Goal: Task Accomplishment & Management: Manage account settings

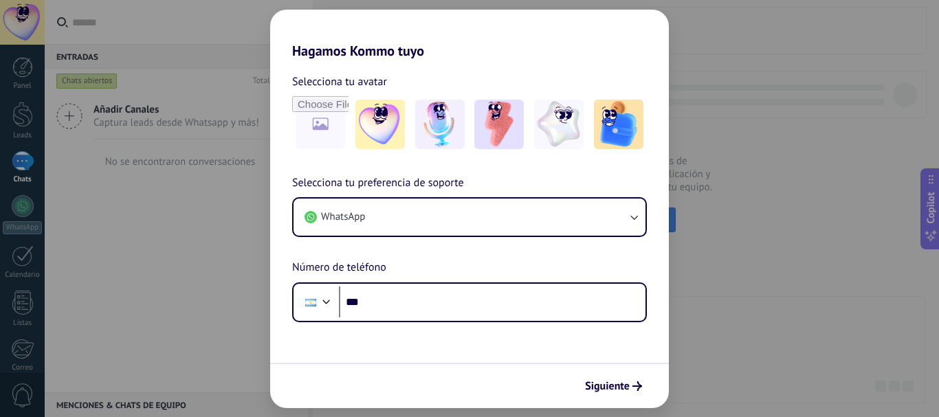
click at [751, 343] on div "Hagamos Kommo tuyo Selecciona tu avatar Selecciona tu preferencia de soporte Wh…" at bounding box center [469, 208] width 939 height 417
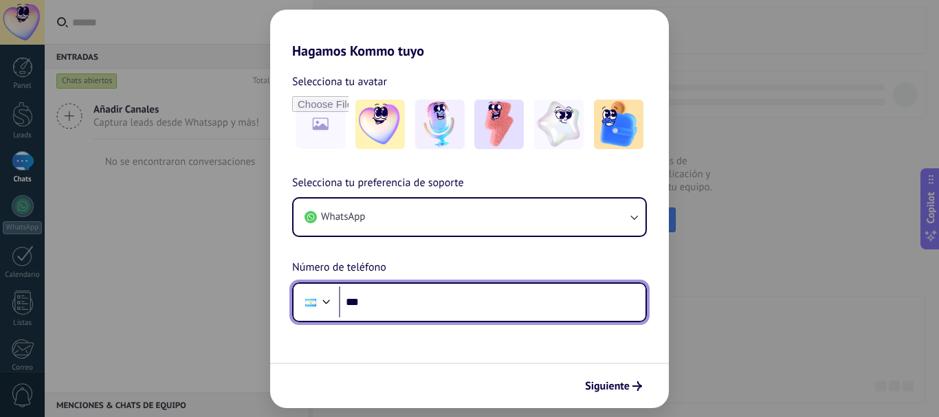
click at [442, 311] on input "***" at bounding box center [492, 303] width 307 height 32
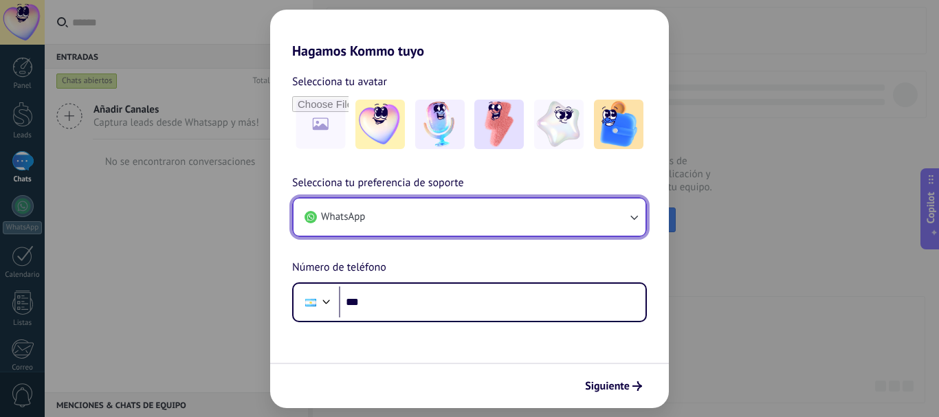
click at [397, 221] on button "WhatsApp" at bounding box center [470, 217] width 352 height 37
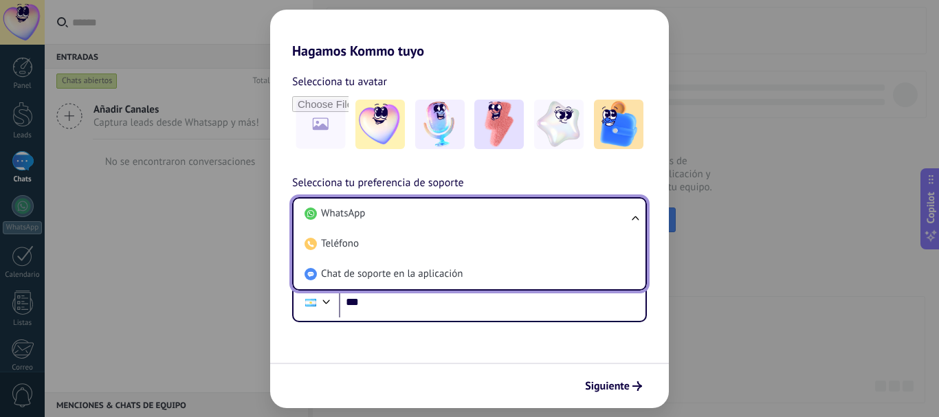
click at [397, 221] on li "WhatsApp" at bounding box center [466, 214] width 335 height 30
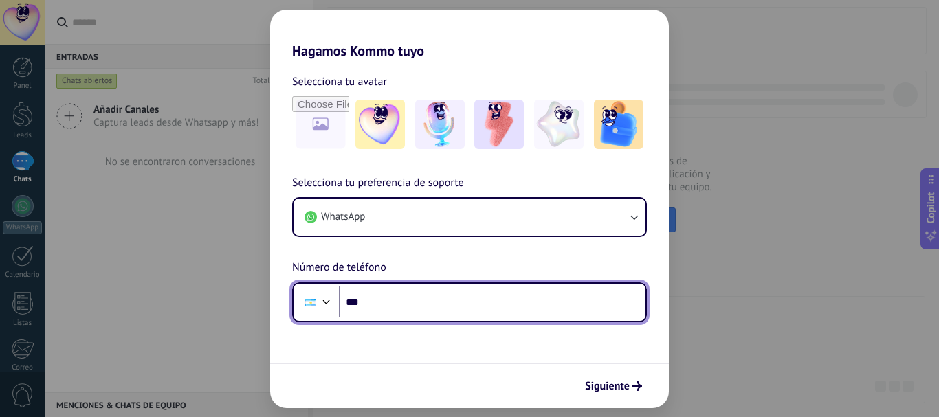
click at [404, 296] on input "***" at bounding box center [492, 303] width 307 height 32
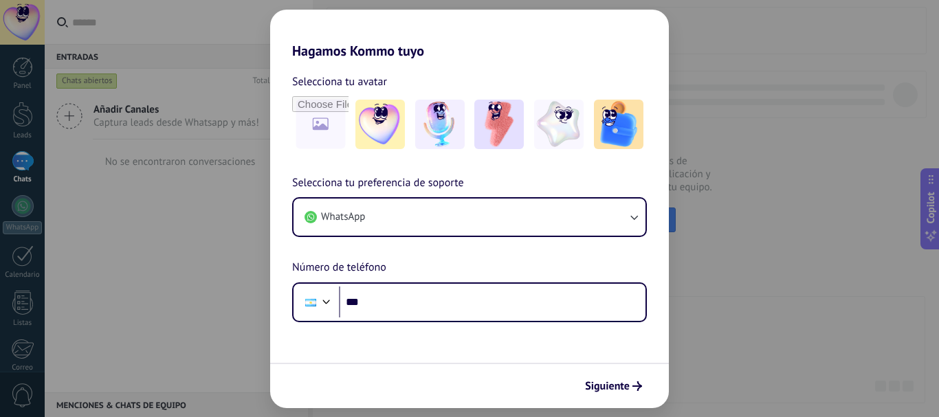
click at [610, 399] on div "Siguiente" at bounding box center [469, 385] width 399 height 45
click at [606, 388] on span "Siguiente" at bounding box center [607, 387] width 45 height 10
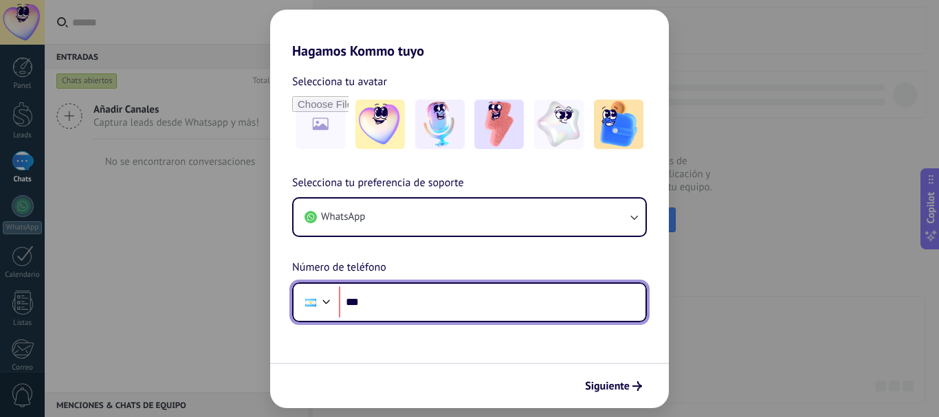
click at [443, 306] on input "***" at bounding box center [492, 303] width 307 height 32
type input "**********"
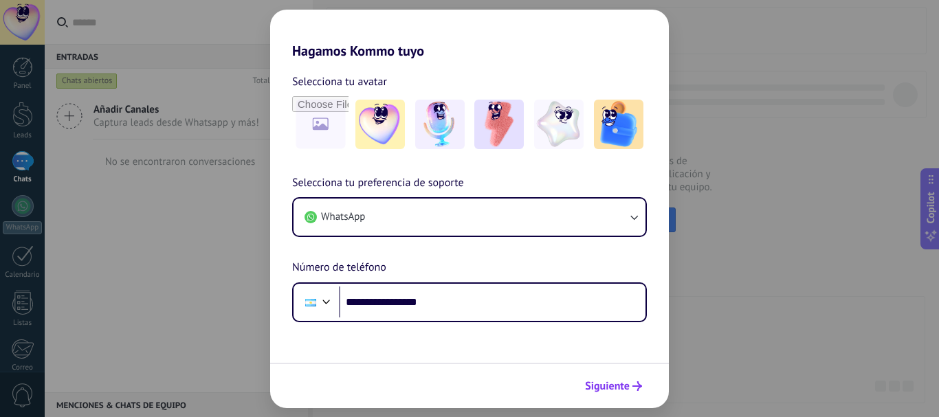
click at [626, 384] on span "Siguiente" at bounding box center [607, 387] width 45 height 10
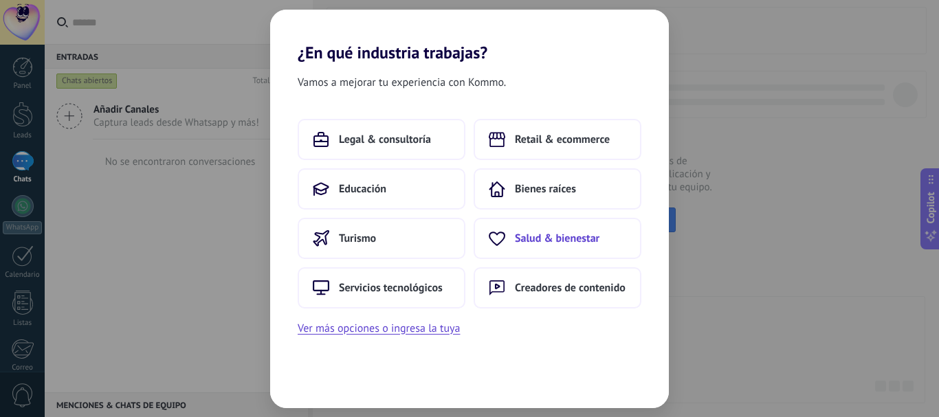
click at [570, 239] on span "Salud & bienestar" at bounding box center [557, 239] width 85 height 14
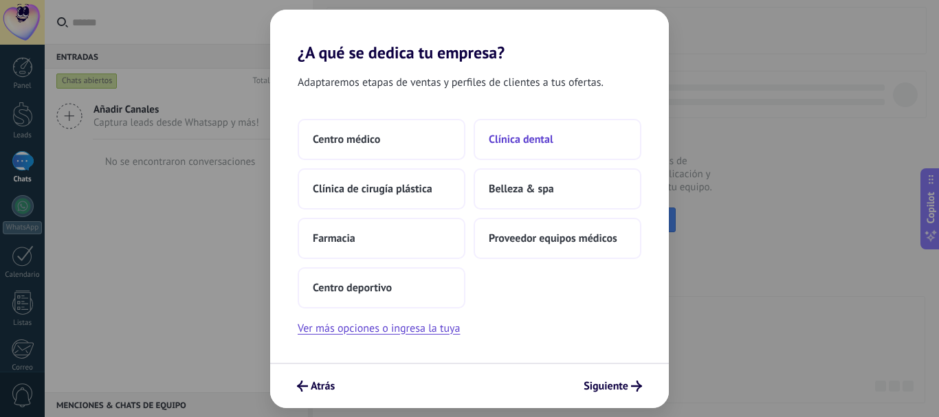
click at [525, 137] on span "Clínica dental" at bounding box center [521, 140] width 65 height 14
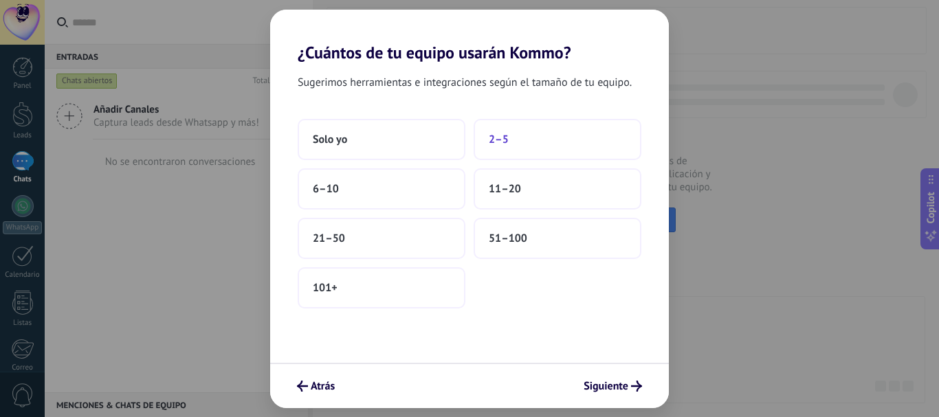
click at [519, 148] on button "2–5" at bounding box center [558, 139] width 168 height 41
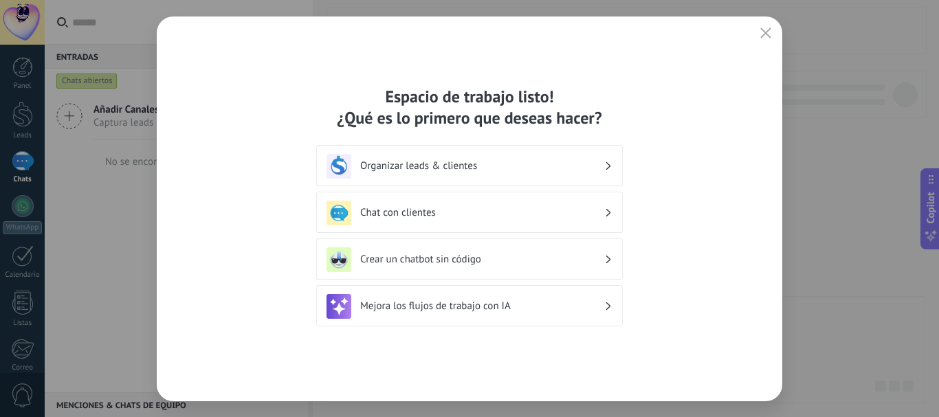
click at [549, 169] on h3 "Organizar leads & clientes" at bounding box center [482, 165] width 244 height 13
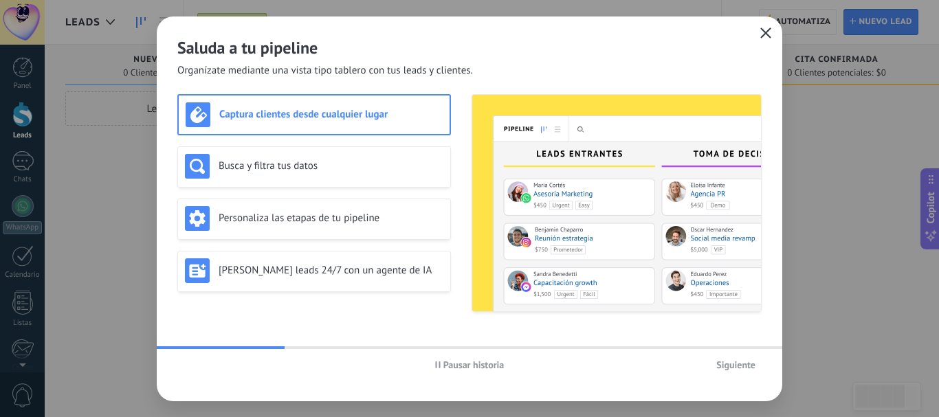
click at [762, 34] on icon "button" at bounding box center [765, 32] width 11 height 11
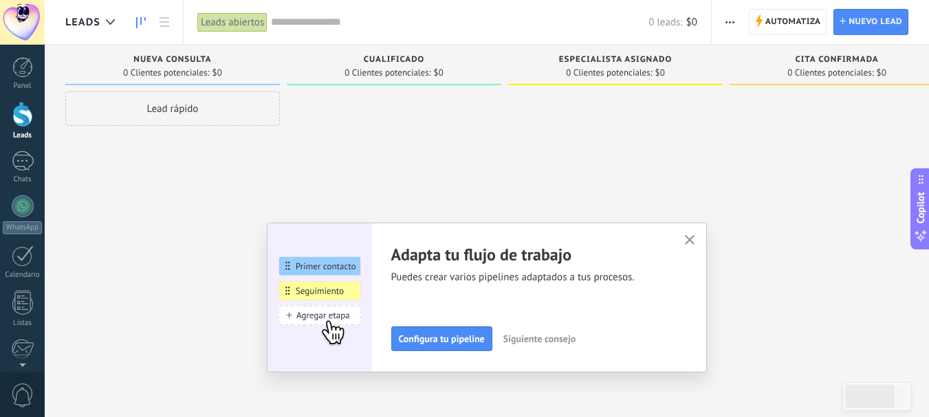
scroll to position [155, 0]
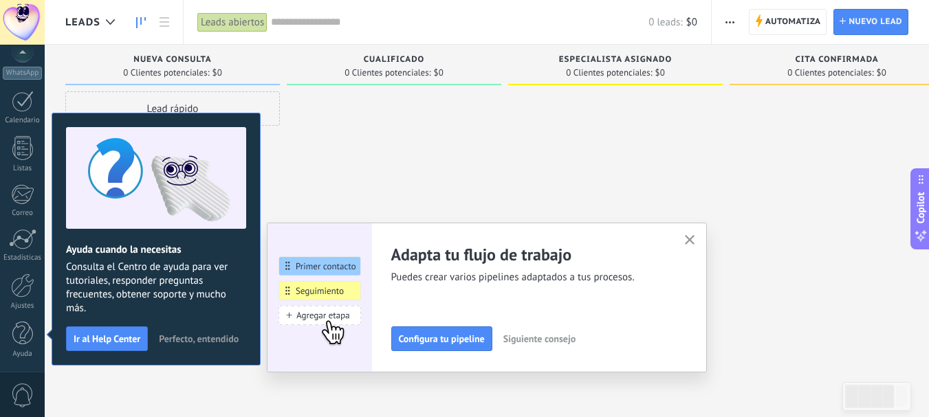
click at [695, 237] on icon "button" at bounding box center [690, 240] width 10 height 10
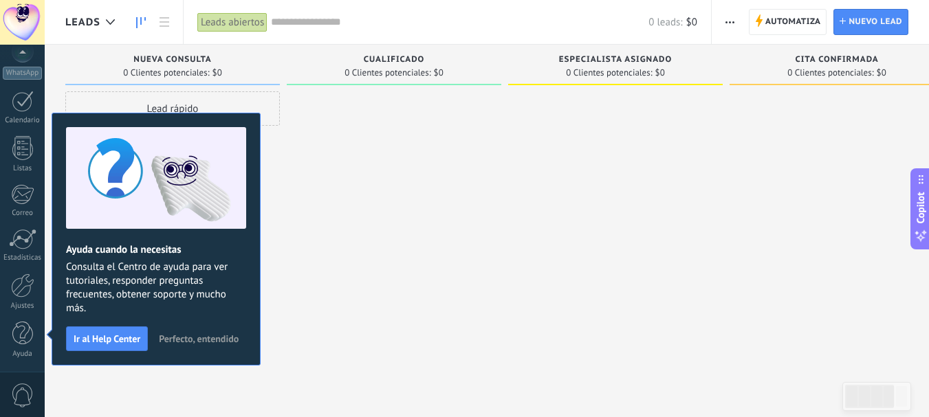
click at [386, 300] on div at bounding box center [394, 210] width 214 height 238
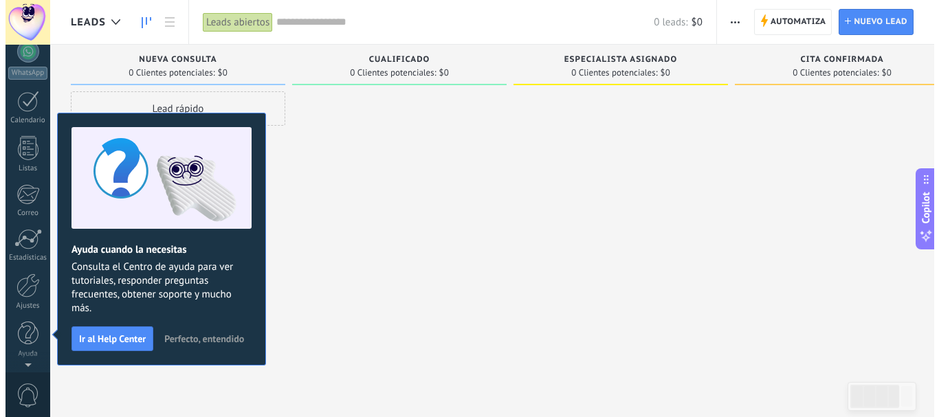
scroll to position [0, 0]
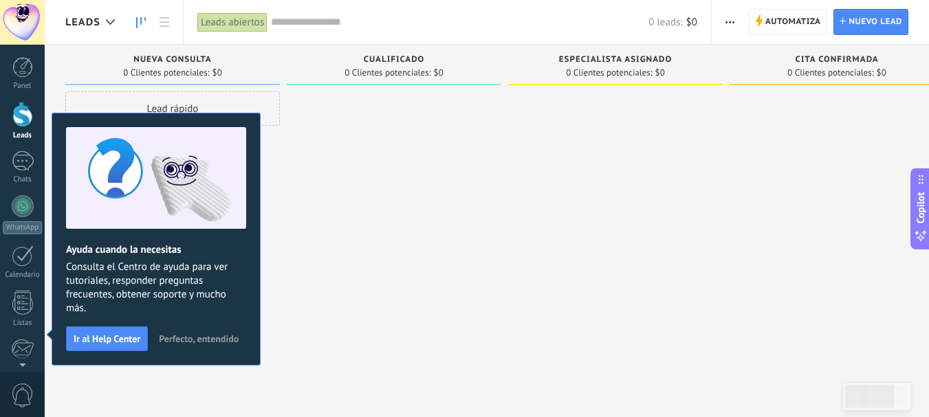
click at [201, 337] on span "Perfecto, entendido" at bounding box center [199, 339] width 80 height 10
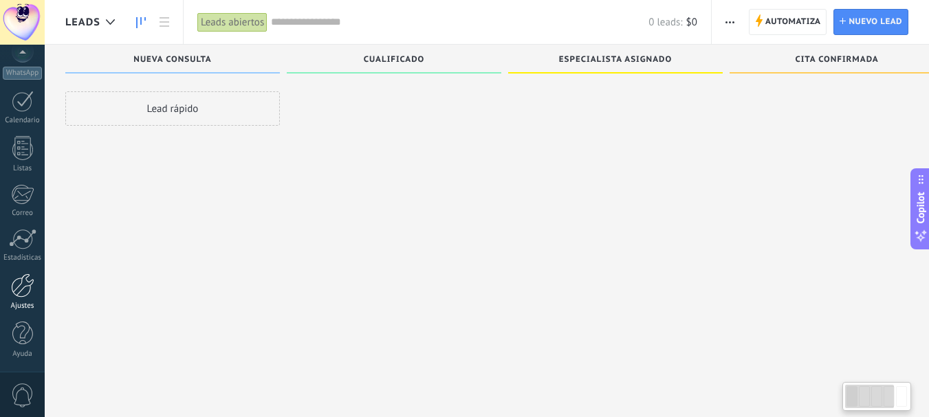
scroll to position [23, 0]
click at [14, 291] on div at bounding box center [22, 286] width 23 height 24
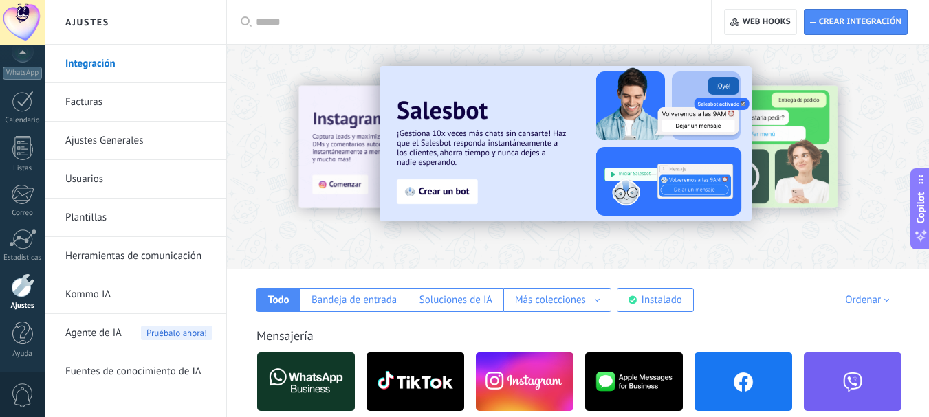
click at [78, 105] on link "Facturas" at bounding box center [138, 102] width 147 height 38
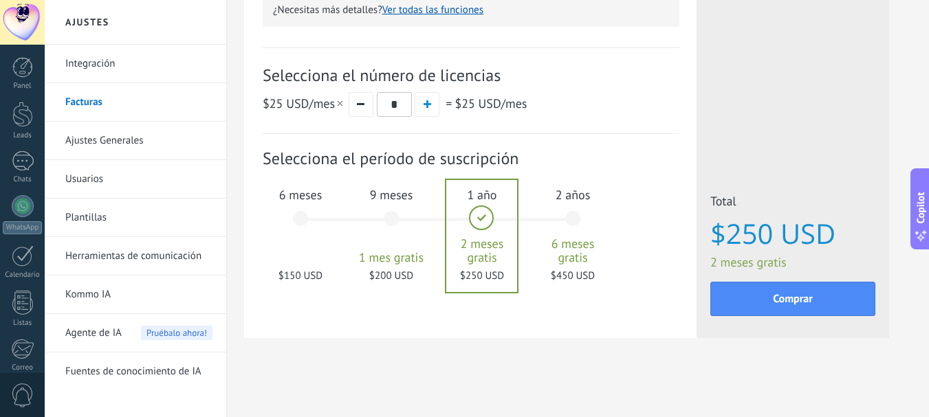
click at [318, 224] on div "6 meses $150 USD" at bounding box center [300, 225] width 74 height 97
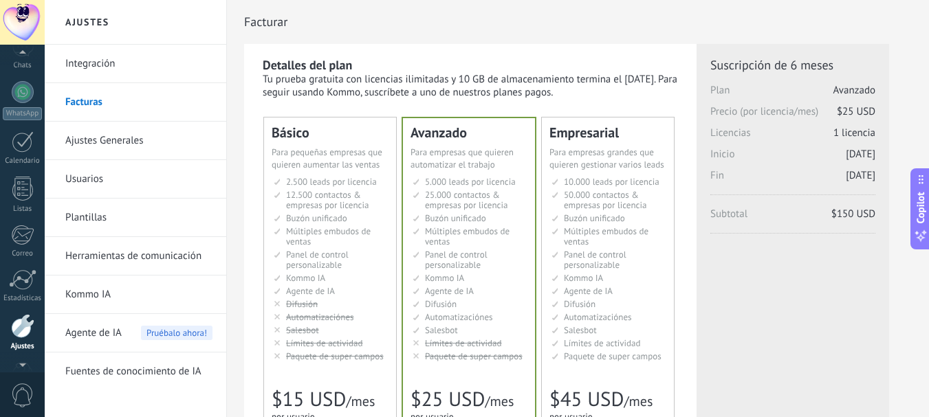
scroll to position [155, 0]
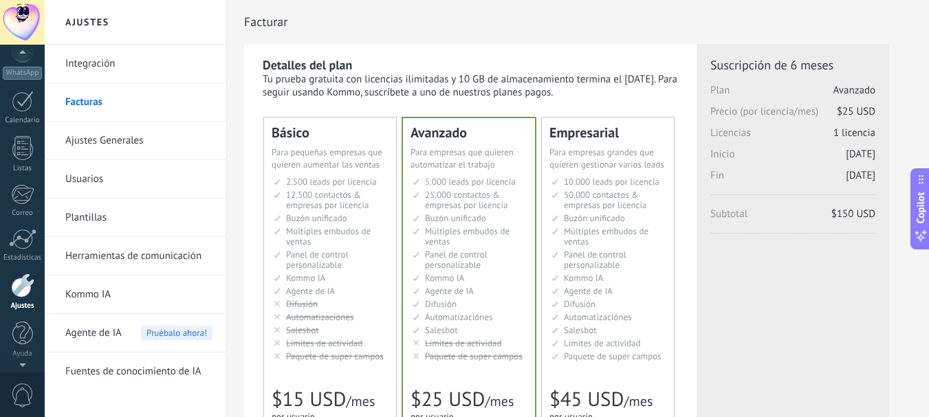
click at [19, 288] on div at bounding box center [22, 286] width 23 height 24
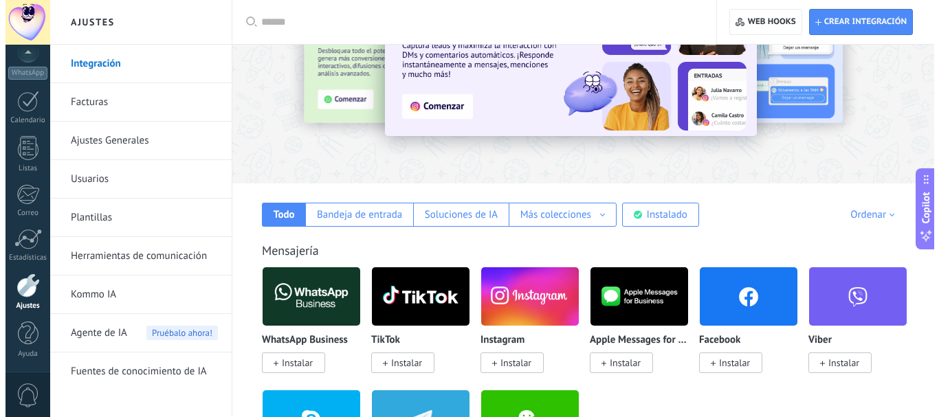
scroll to position [206, 0]
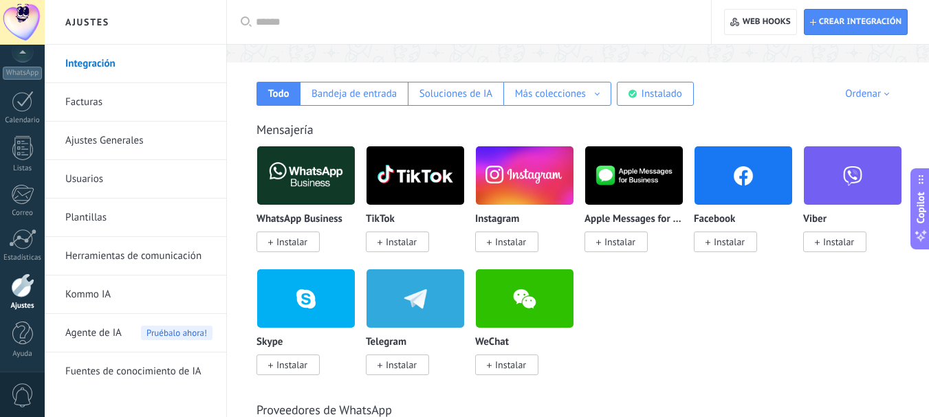
click at [729, 245] on span "Instalar" at bounding box center [729, 242] width 31 height 12
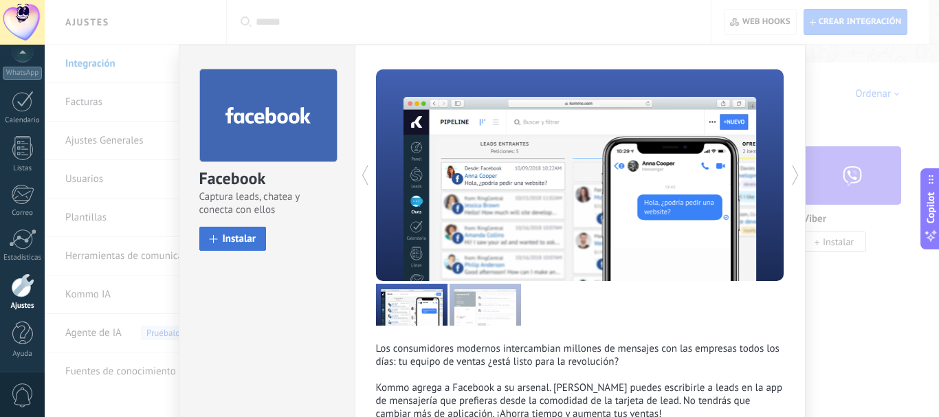
click at [227, 243] on span "Instalar" at bounding box center [240, 239] width 34 height 10
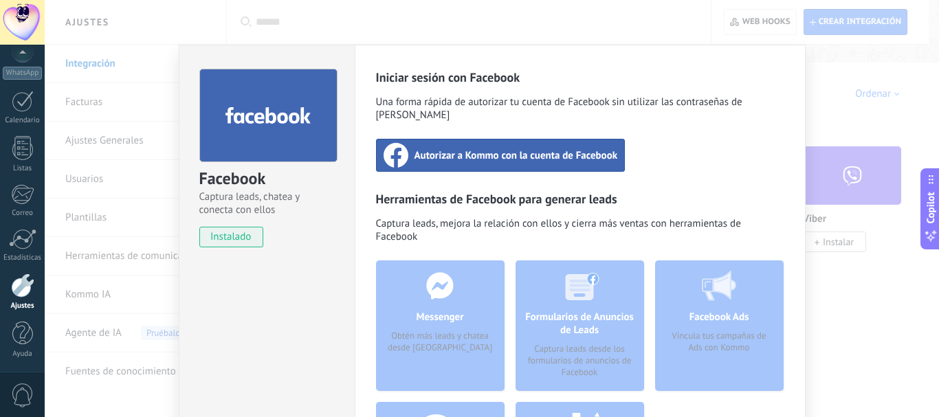
click at [434, 148] on span "Autorizar a Kommo con la cuenta de Facebook" at bounding box center [516, 155] width 203 height 14
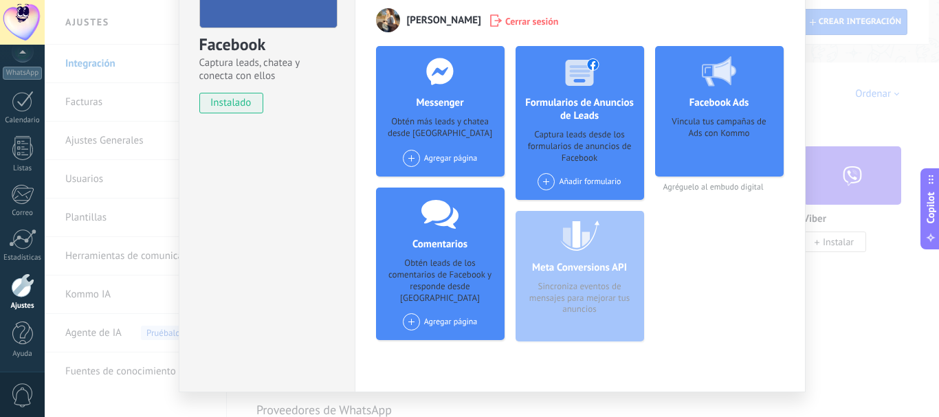
scroll to position [137, 0]
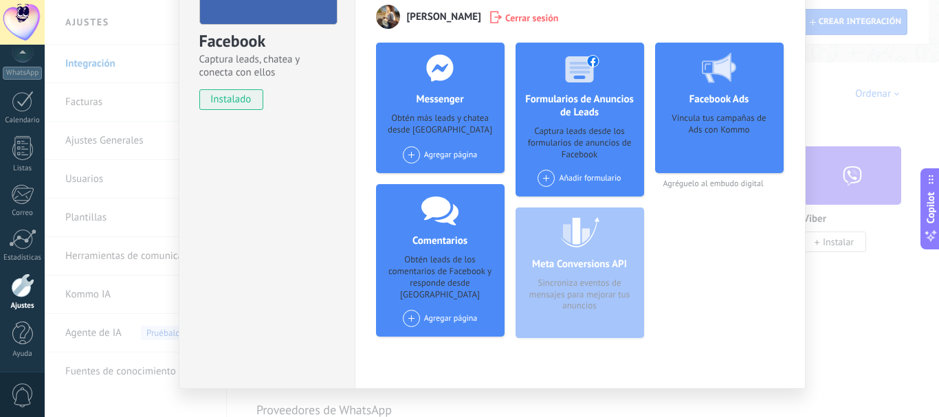
click at [409, 310] on span at bounding box center [411, 318] width 17 height 17
click at [730, 331] on div "Facebook Ads Vincula tus campañas de Ads con Kommo Agréguelo al embudo digital" at bounding box center [719, 196] width 129 height 307
click at [835, 342] on div "Facebook Captura leads, chatea y conecta con ellos instalado Desinstalar Herram…" at bounding box center [492, 208] width 894 height 417
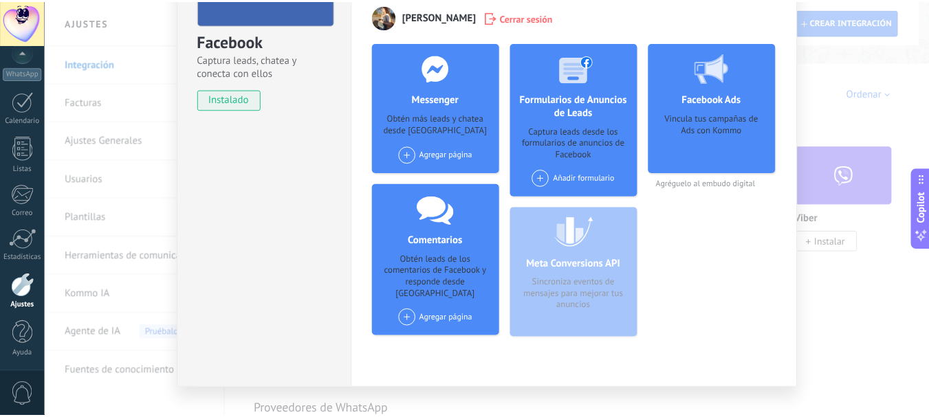
scroll to position [0, 0]
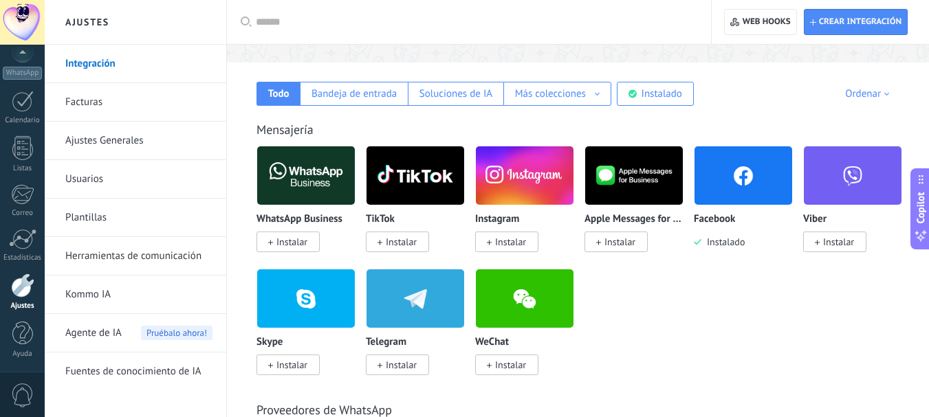
click at [497, 243] on span "Instalar" at bounding box center [510, 242] width 31 height 12
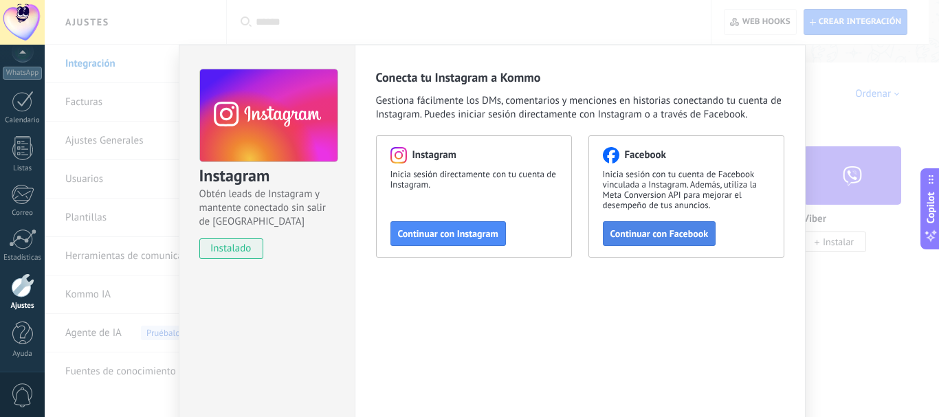
click at [625, 237] on span "Continuar con Facebook" at bounding box center [659, 234] width 98 height 10
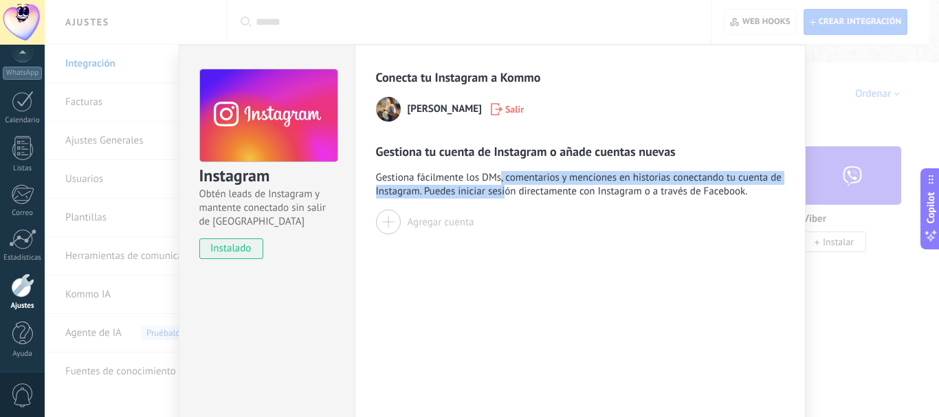
drag, startPoint x: 498, startPoint y: 179, endPoint x: 504, endPoint y: 186, distance: 9.2
click at [504, 186] on span "Gestiona fácilmente los DMs, comentarios y menciones en historias conectando tu…" at bounding box center [580, 184] width 408 height 27
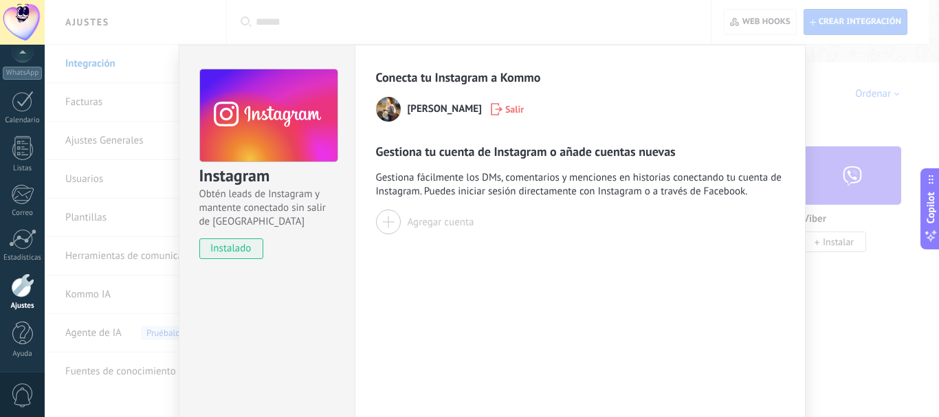
click at [593, 282] on div "Conecta tu Instagram a [PERSON_NAME] [PERSON_NAME] tu cuenta de Instagram o aña…" at bounding box center [580, 249] width 451 height 409
click at [805, 284] on div "Instagram Obtén leads de Instagram y mantente conectado sin salir de Kommo inst…" at bounding box center [492, 208] width 894 height 417
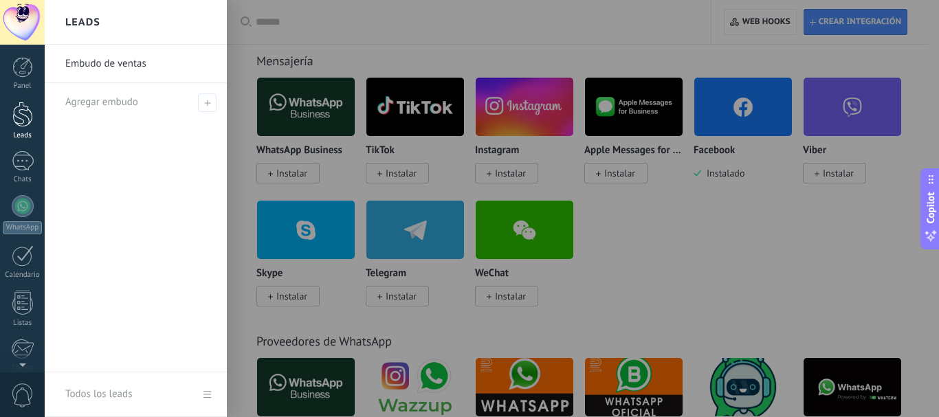
click at [20, 131] on link "Leads" at bounding box center [22, 121] width 45 height 38
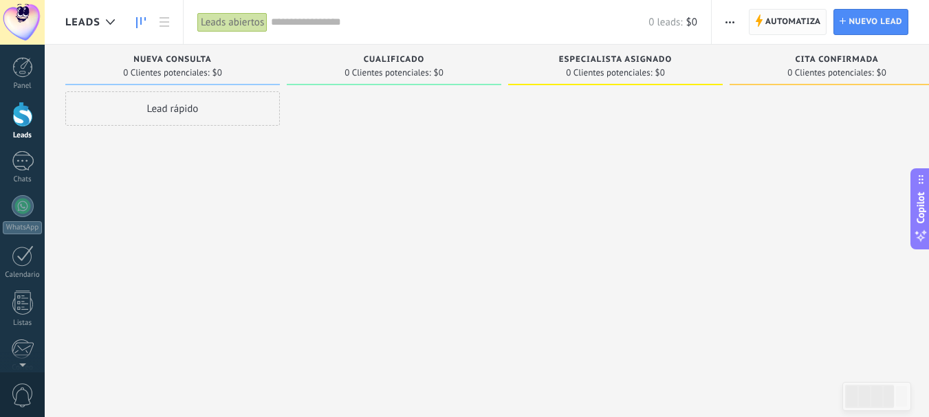
click at [761, 20] on use at bounding box center [758, 20] width 7 height 12
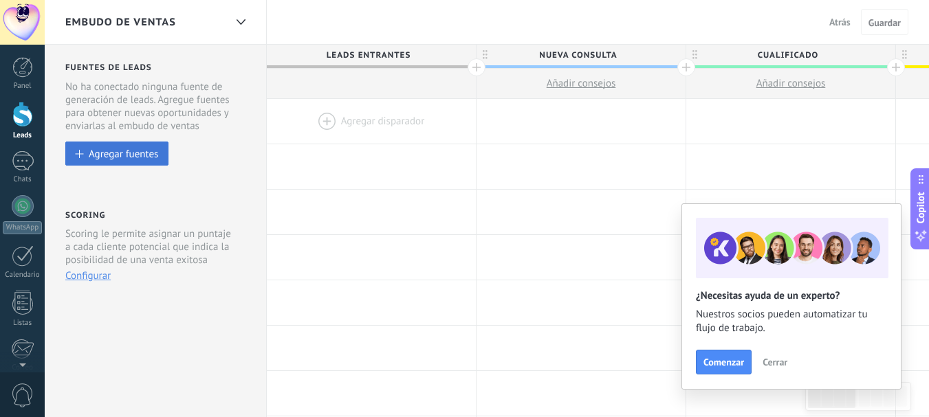
click at [141, 153] on div "Agregar fuentes" at bounding box center [123, 154] width 69 height 12
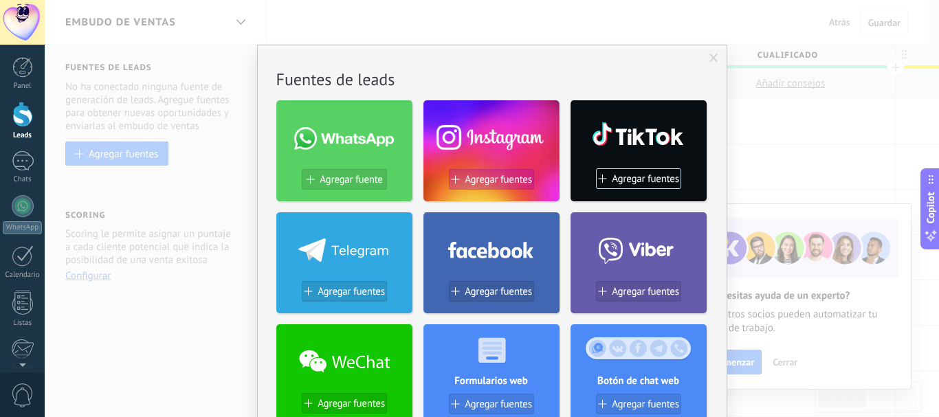
click at [488, 178] on span "Agregar fuentes" at bounding box center [498, 180] width 67 height 12
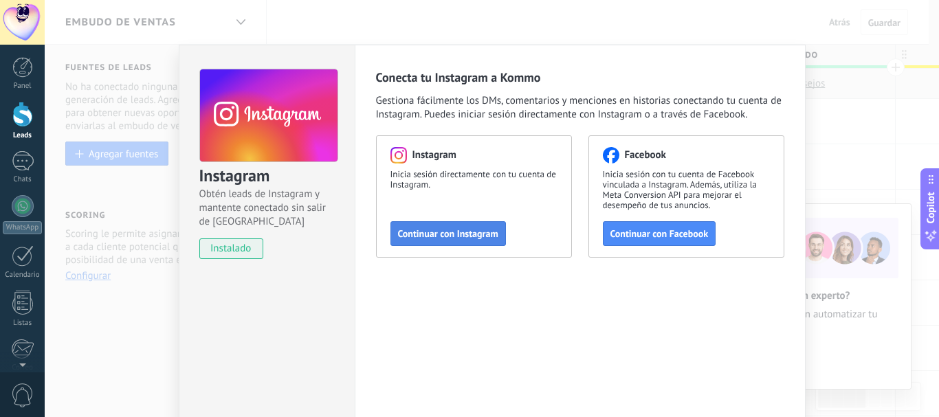
click at [418, 237] on span "Continuar con Instagram" at bounding box center [448, 234] width 100 height 10
click at [845, 139] on div "Instagram Obtén leads de Instagram y mantente conectado sin salir de Kommo inst…" at bounding box center [492, 208] width 894 height 417
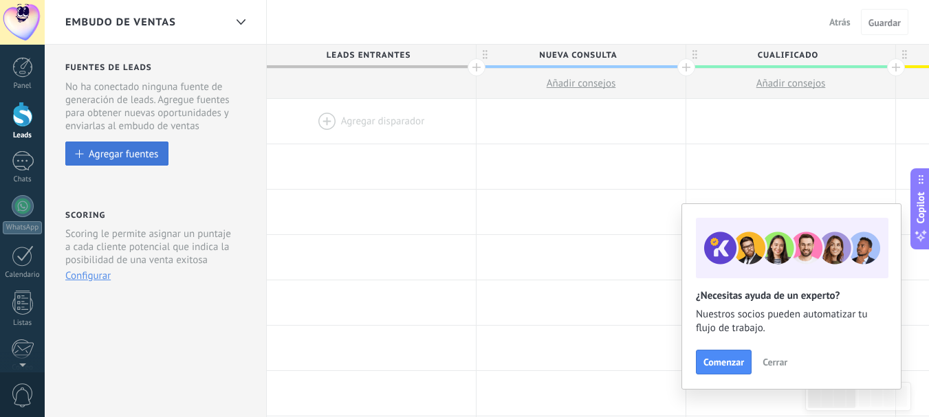
click at [102, 161] on button "Agregar fuentes" at bounding box center [116, 154] width 103 height 24
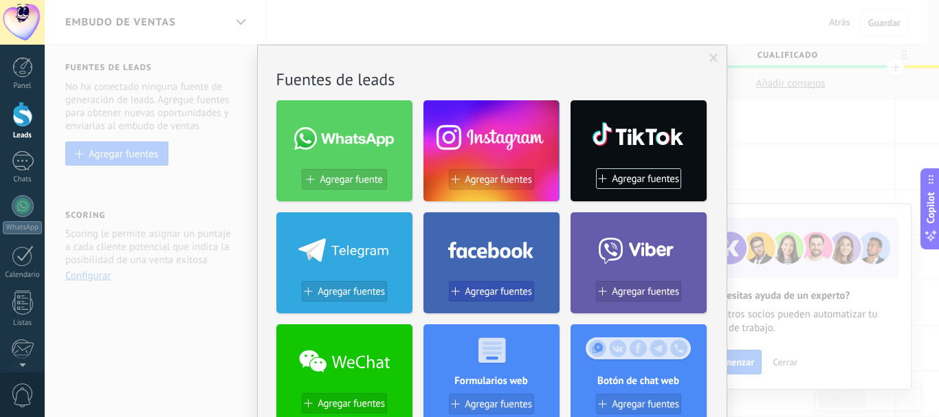
click at [487, 289] on span "Agregar fuentes" at bounding box center [498, 292] width 67 height 12
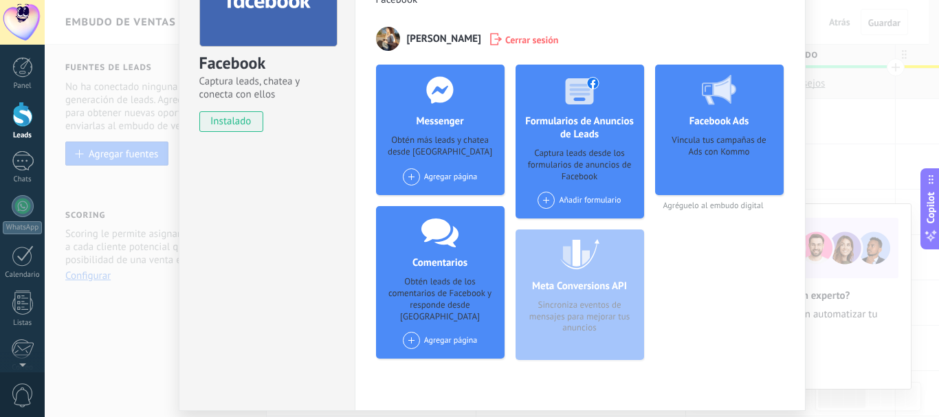
scroll to position [137, 0]
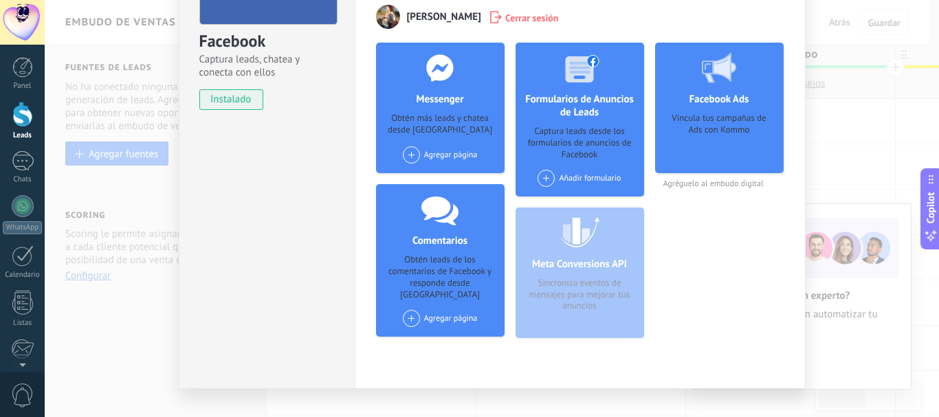
click at [440, 310] on div "Agregar página" at bounding box center [440, 318] width 75 height 17
click at [441, 334] on div "[PERSON_NAME] Odontología" at bounding box center [468, 344] width 135 height 30
click at [403, 310] on span at bounding box center [411, 318] width 17 height 17
click at [419, 335] on div at bounding box center [414, 343] width 17 height 17
click at [439, 310] on div "Agregar página [PERSON_NAME] Odontología" at bounding box center [440, 318] width 75 height 17
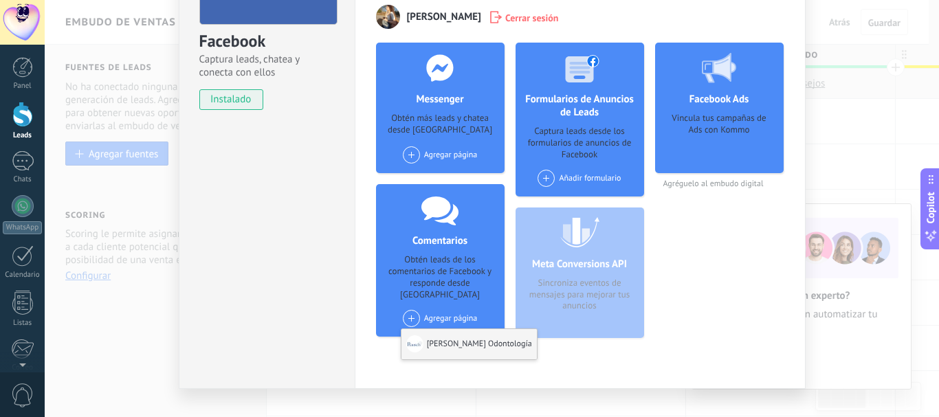
click at [450, 336] on div "[PERSON_NAME] Odontología" at bounding box center [468, 344] width 135 height 30
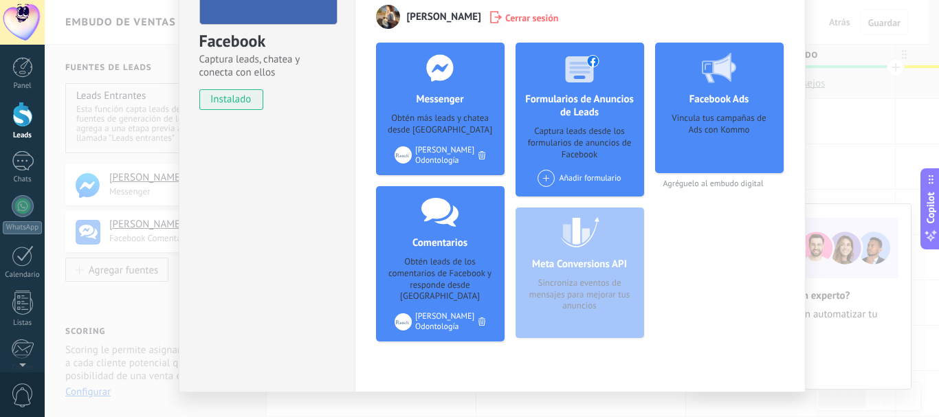
click at [837, 144] on div "Facebook Captura leads, chatea y conecta con ellos instalado Desinstalar Herram…" at bounding box center [492, 208] width 894 height 417
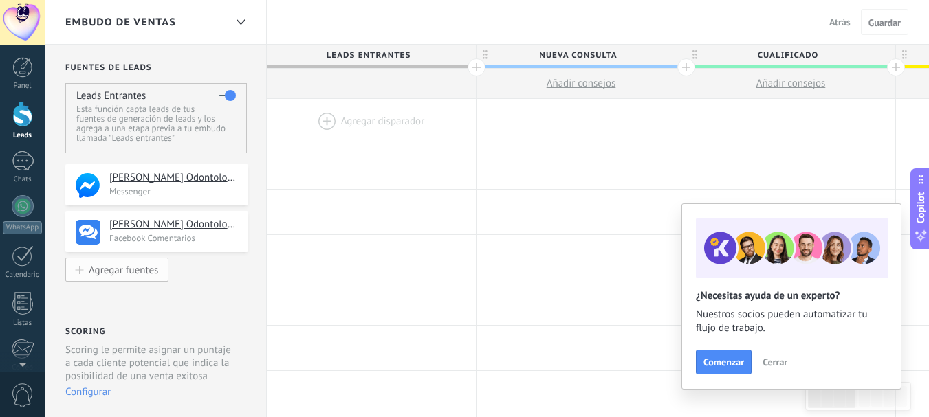
click at [142, 265] on div "Agregar fuentes" at bounding box center [123, 270] width 69 height 12
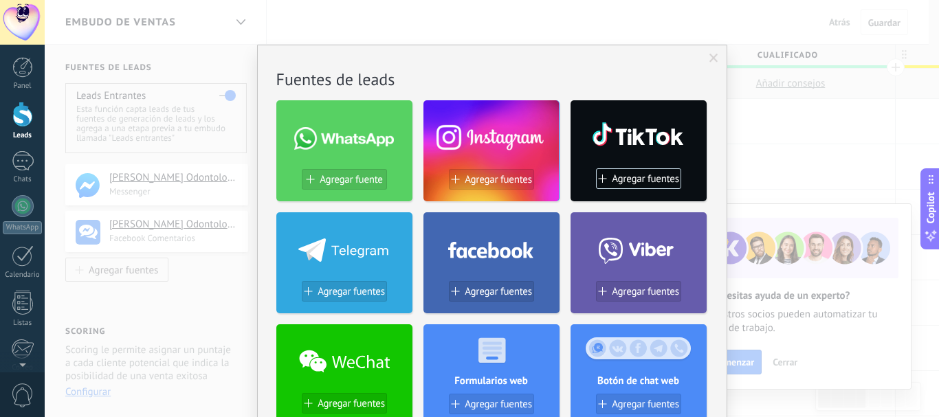
click at [709, 58] on span at bounding box center [713, 59] width 9 height 10
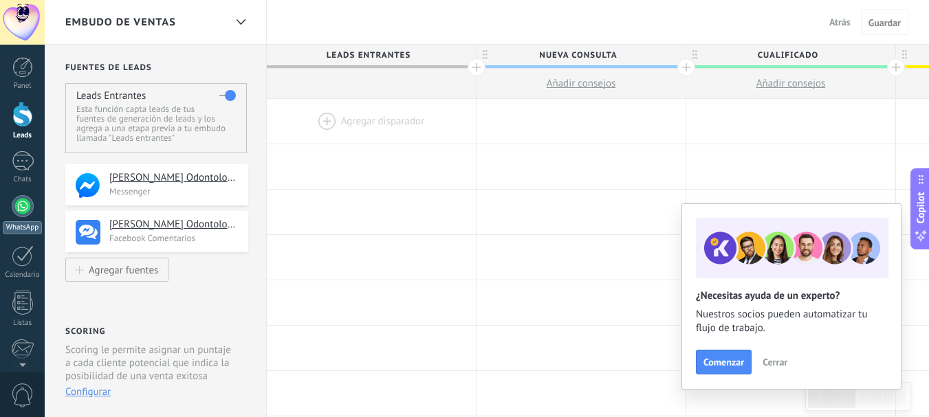
click at [10, 208] on link "WhatsApp" at bounding box center [22, 214] width 45 height 39
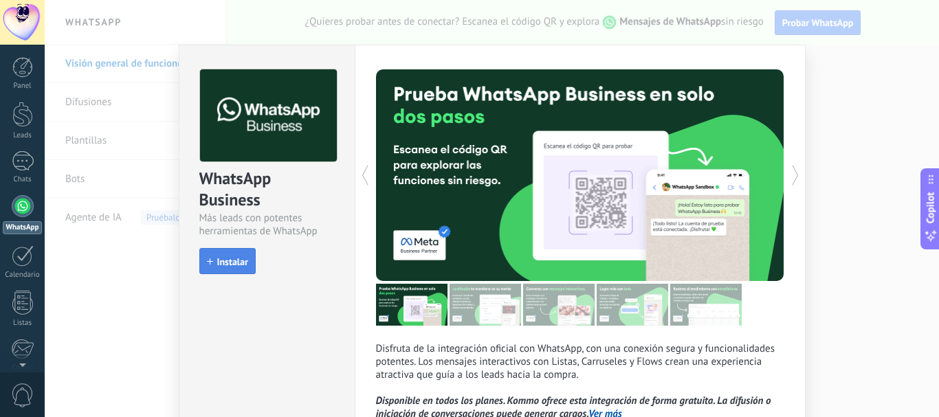
click at [226, 263] on span "Instalar" at bounding box center [232, 262] width 31 height 10
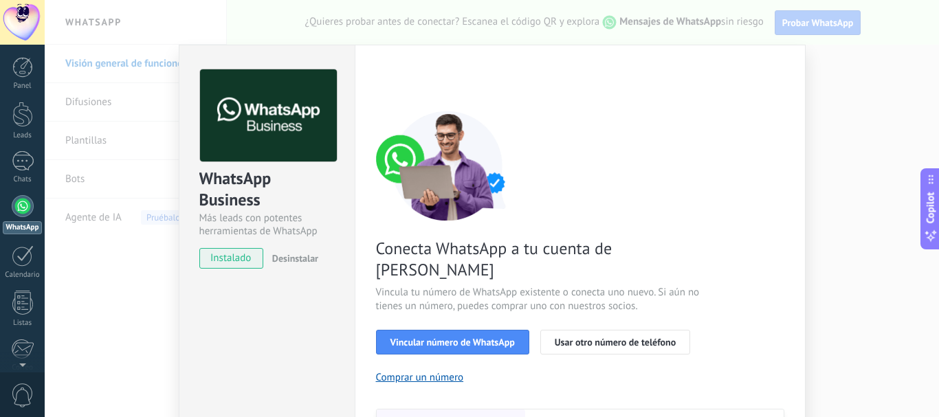
scroll to position [69, 0]
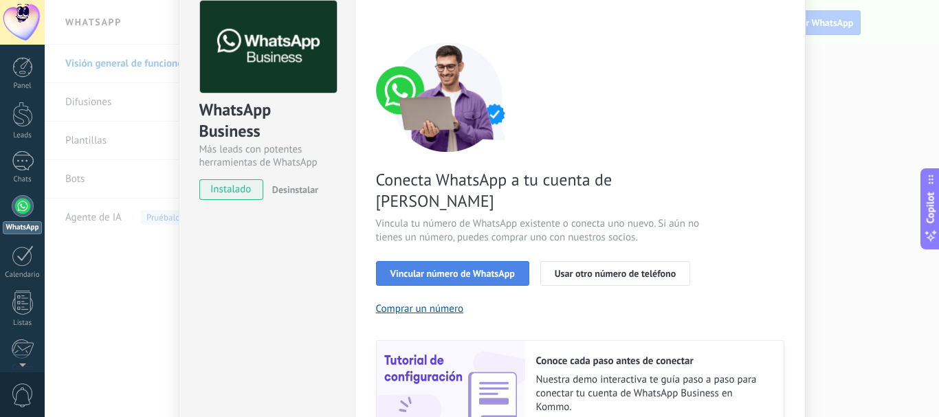
click at [448, 269] on span "Vincular número de WhatsApp" at bounding box center [452, 274] width 124 height 10
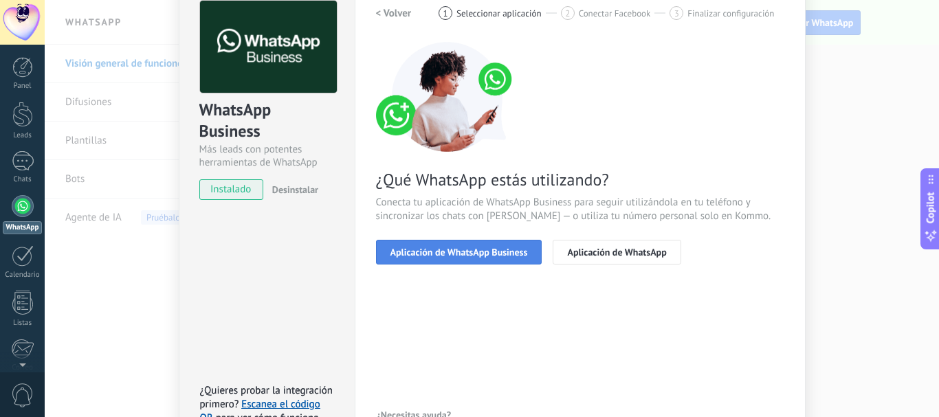
click at [430, 256] on span "Aplicación de WhatsApp Business" at bounding box center [458, 252] width 137 height 10
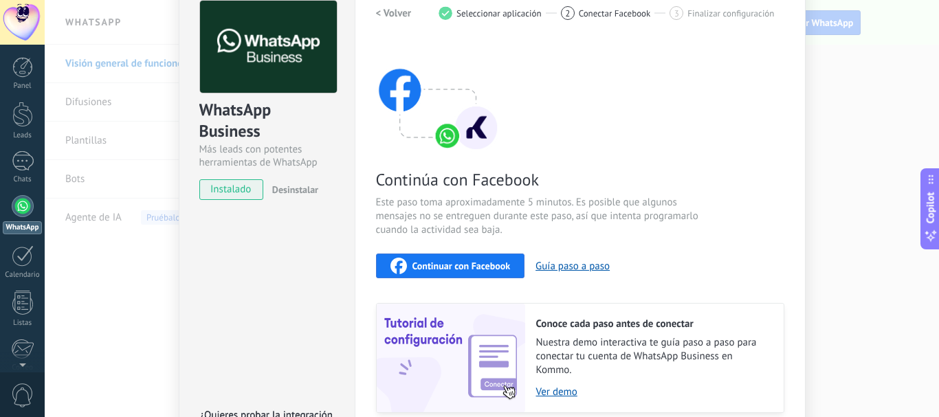
click at [426, 267] on span "Continuar con Facebook" at bounding box center [461, 266] width 98 height 10
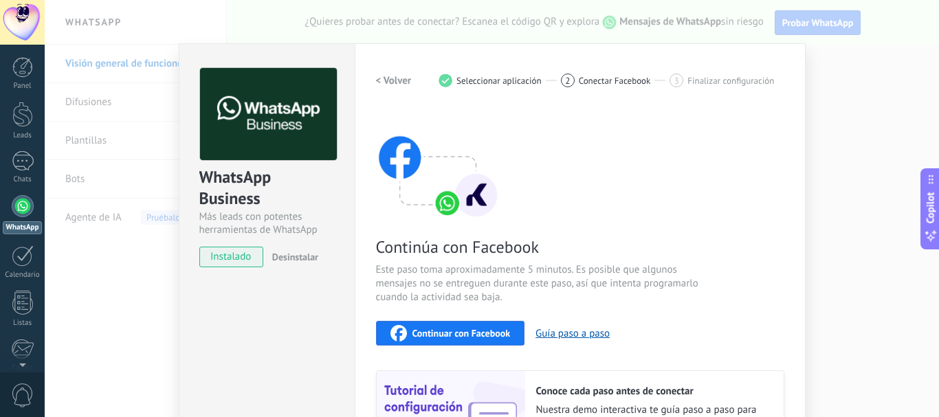
scroll to position [0, 0]
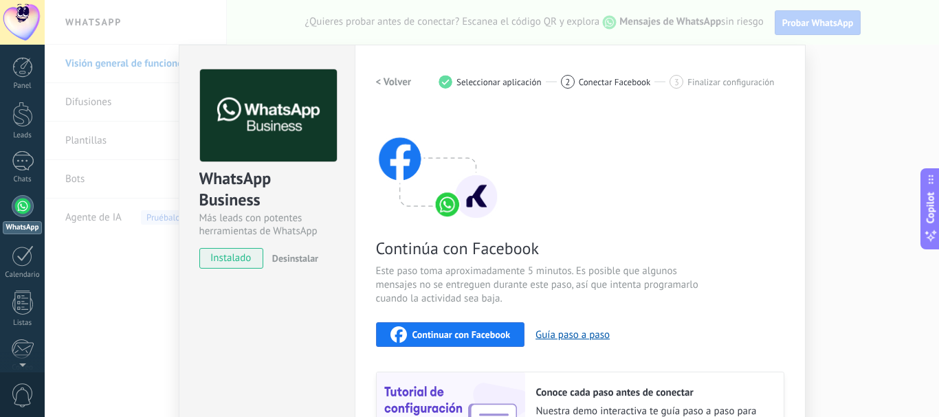
click at [432, 321] on div "Continúa con Facebook Este paso toma aproximadamente 5 minutos. Es posible que …" at bounding box center [580, 296] width 408 height 371
click at [433, 333] on span "Continuar con Facebook" at bounding box center [461, 335] width 98 height 10
click at [446, 335] on span "Continuar con Facebook" at bounding box center [461, 335] width 98 height 10
click at [844, 144] on div "WhatsApp Business Más leads con potentes herramientas de WhatsApp instalado Des…" at bounding box center [492, 208] width 894 height 417
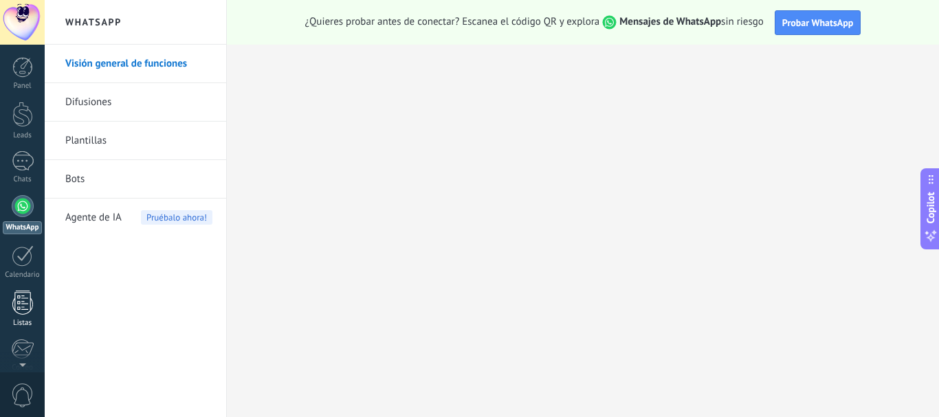
click at [34, 291] on link "Listas" at bounding box center [22, 309] width 45 height 37
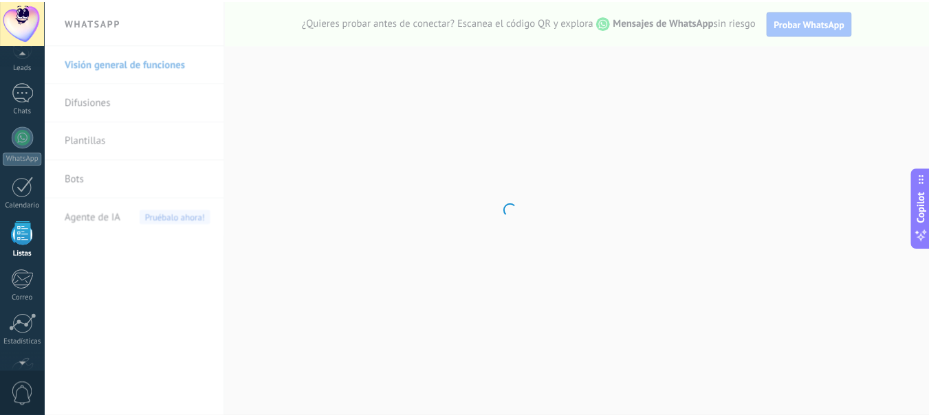
scroll to position [155, 0]
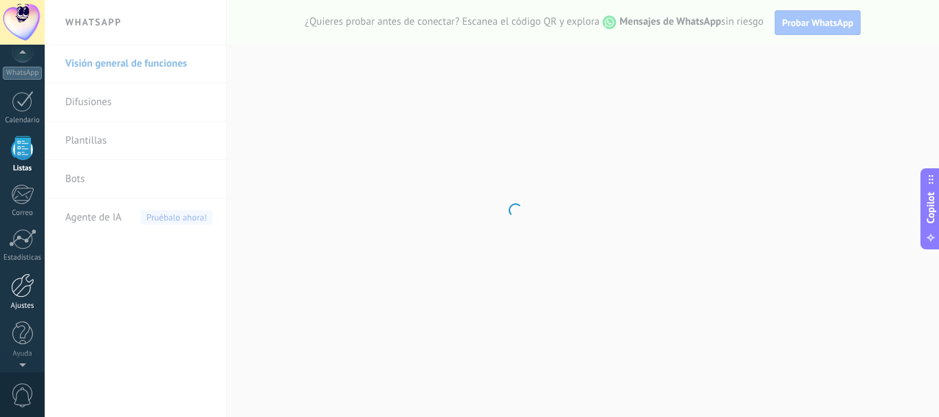
click at [27, 294] on div at bounding box center [22, 286] width 23 height 24
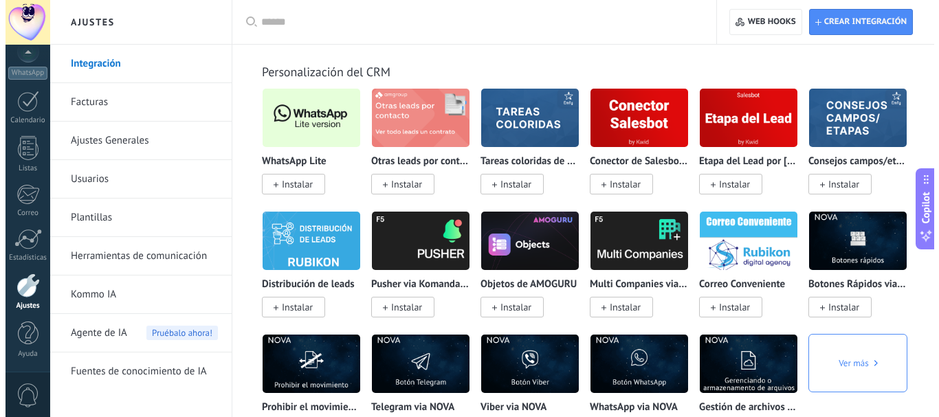
scroll to position [3368, 0]
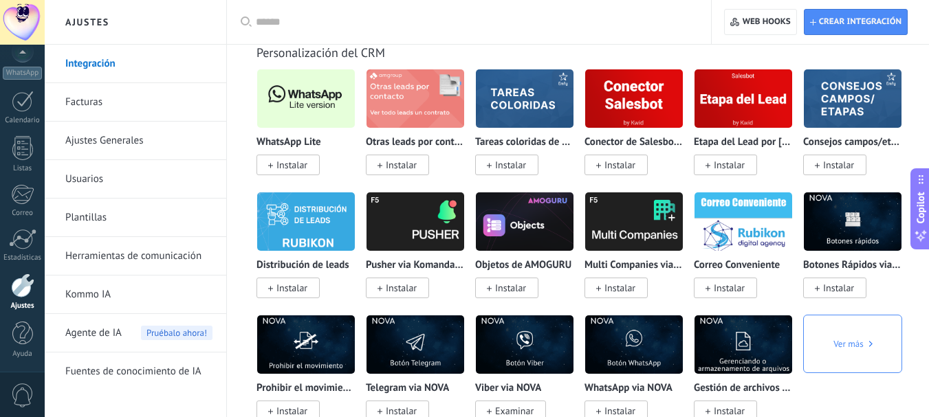
click at [279, 167] on span "Instalar" at bounding box center [291, 165] width 31 height 12
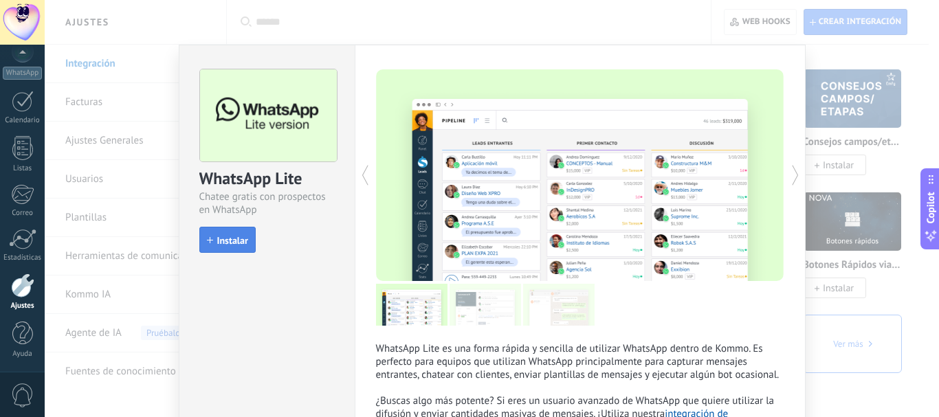
click at [225, 238] on span "Instalar" at bounding box center [232, 241] width 31 height 10
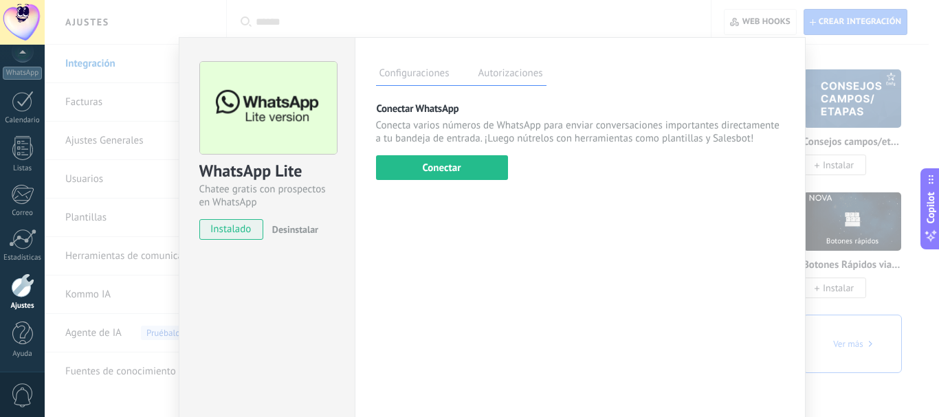
scroll to position [0, 0]
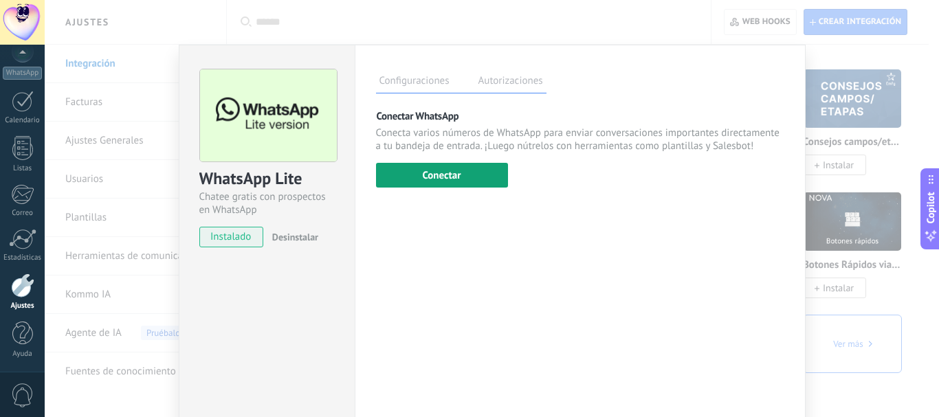
click at [459, 181] on button "Conectar" at bounding box center [442, 175] width 132 height 25
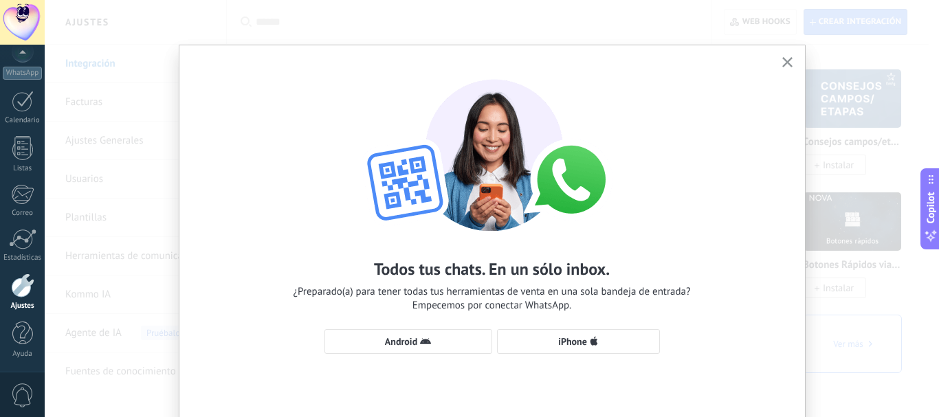
scroll to position [57, 0]
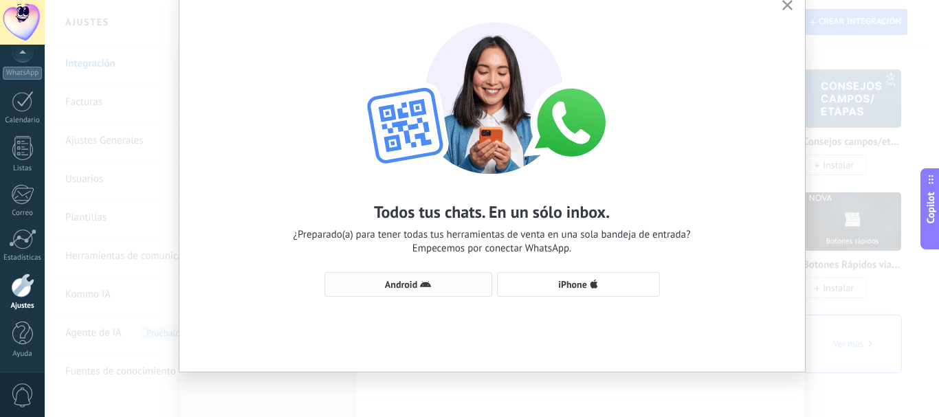
click at [432, 287] on span "Android" at bounding box center [408, 284] width 153 height 11
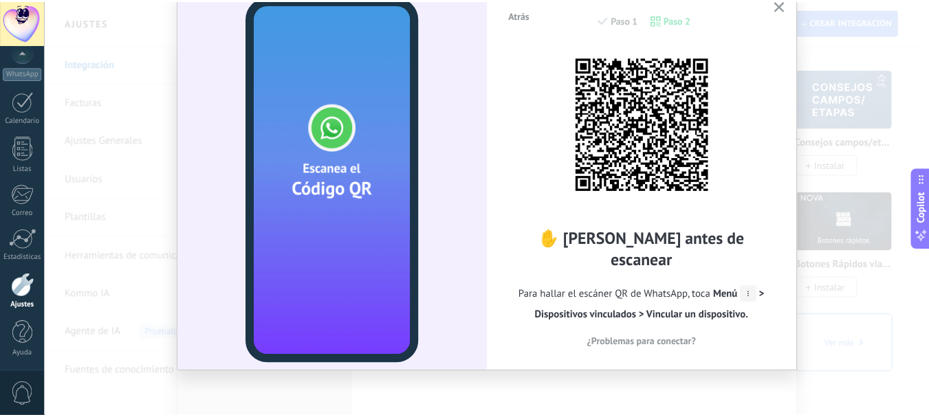
scroll to position [0, 0]
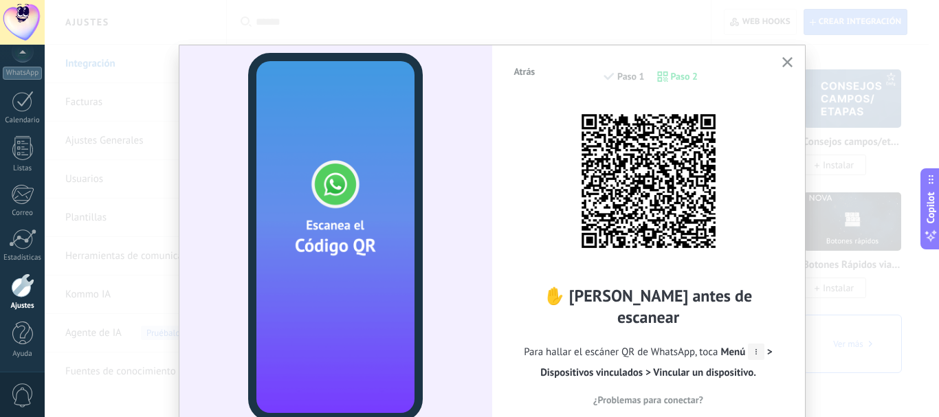
click at [779, 67] on button "button" at bounding box center [787, 63] width 17 height 19
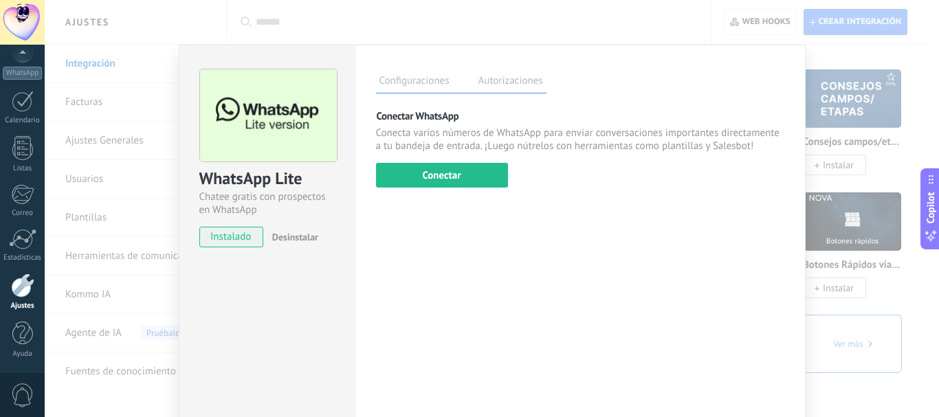
click at [789, 325] on div "Configuraciones Autorizaciones Esta pestaña registra a los usuarios que han con…" at bounding box center [580, 249] width 451 height 409
click at [870, 325] on div "WhatsApp Lite Chatee gratis con prospectos en WhatsApp instalado Desinstalar Co…" at bounding box center [492, 208] width 894 height 417
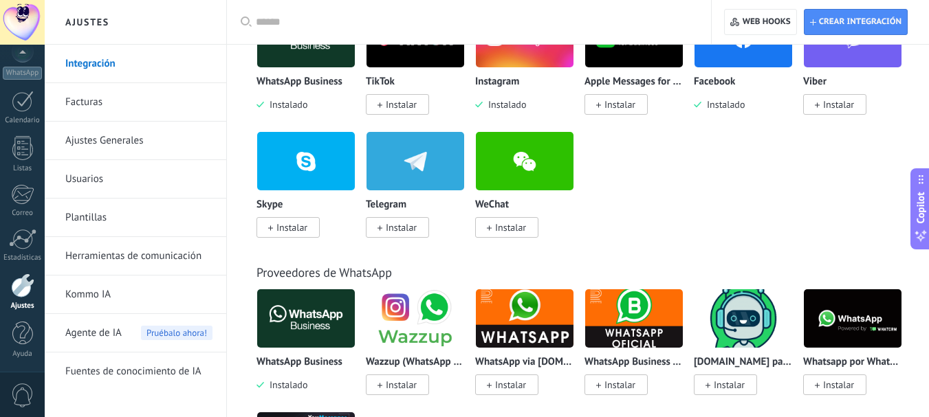
scroll to position [137, 0]
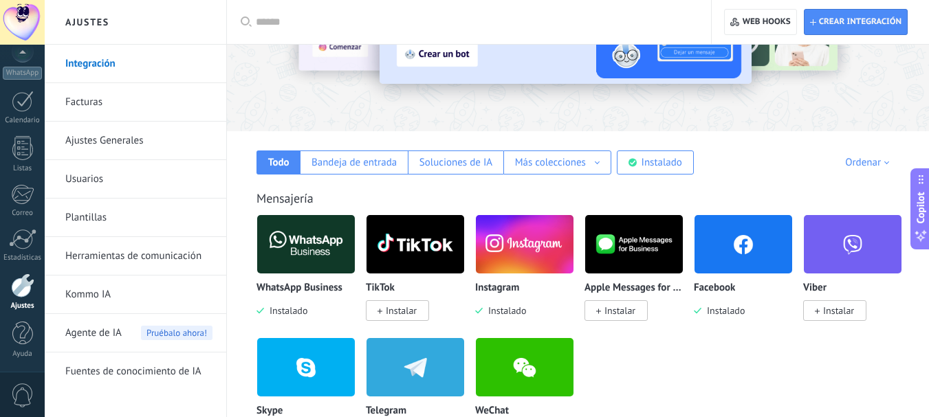
click at [497, 249] on img at bounding box center [525, 244] width 98 height 67
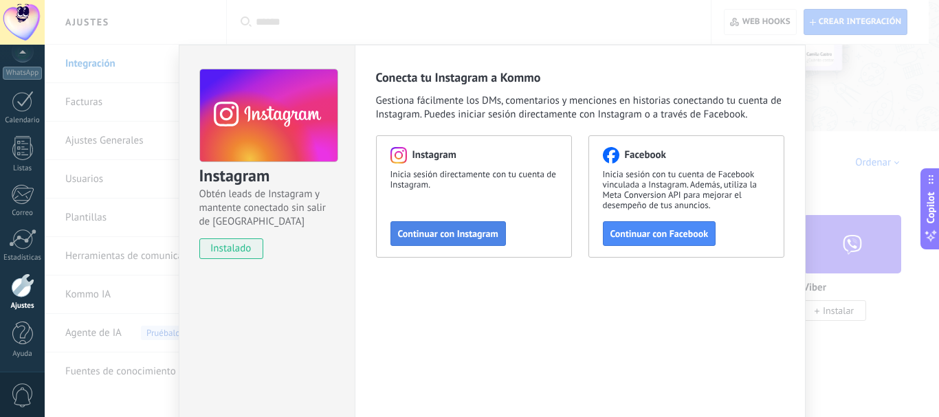
click at [404, 231] on span "Continuar con Instagram" at bounding box center [448, 234] width 100 height 10
click at [835, 128] on div "Instagram Obtén leads de Instagram y mantente conectado sin salir de Kommo inst…" at bounding box center [492, 208] width 894 height 417
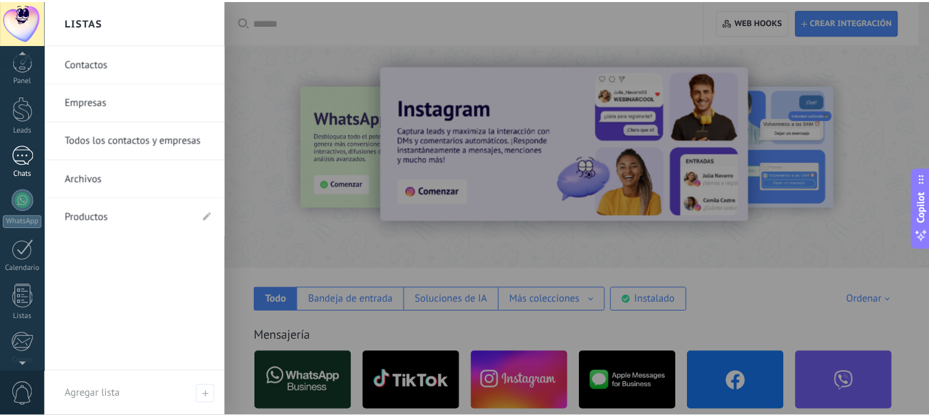
scroll to position [0, 0]
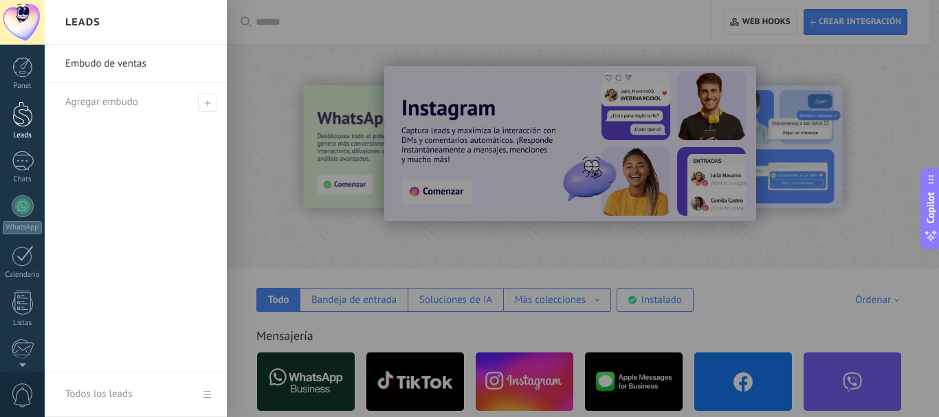
click at [27, 109] on div at bounding box center [22, 114] width 21 height 25
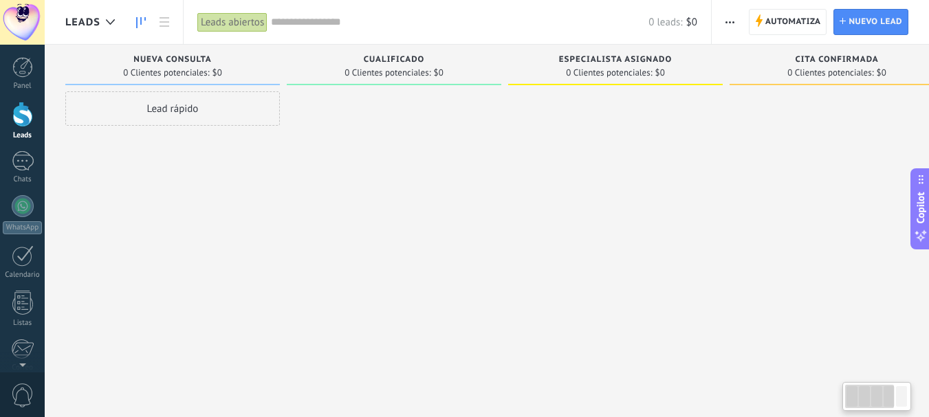
drag, startPoint x: 775, startPoint y: 144, endPoint x: 815, endPoint y: 168, distance: 46.8
click at [815, 168] on div at bounding box center [836, 210] width 214 height 238
drag, startPoint x: 815, startPoint y: 168, endPoint x: 896, endPoint y: 175, distance: 80.7
click at [896, 175] on div at bounding box center [836, 210] width 214 height 238
click at [186, 57] on span "Nueva consulta" at bounding box center [172, 60] width 78 height 10
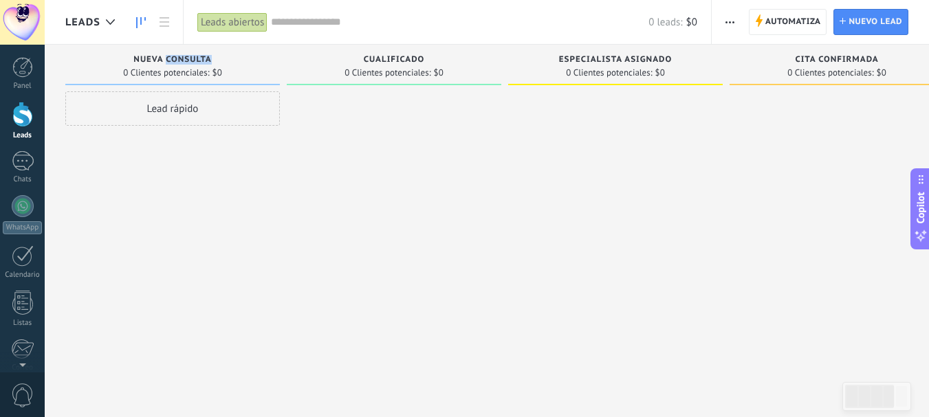
click at [186, 57] on span "Nueva consulta" at bounding box center [172, 60] width 78 height 10
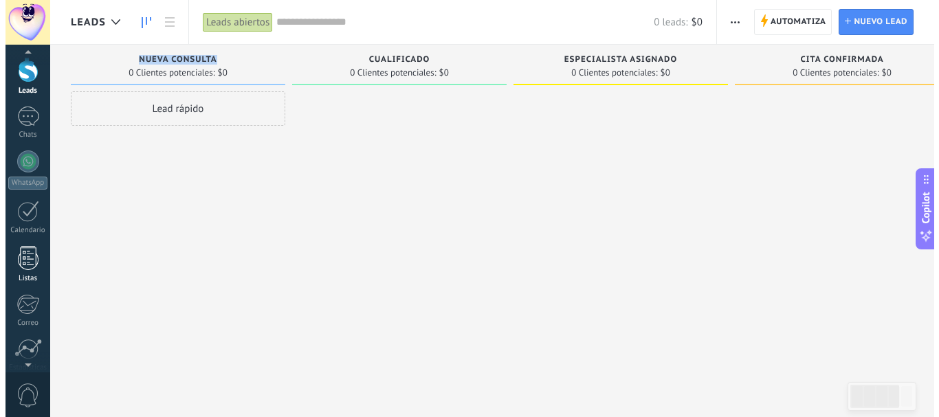
scroll to position [69, 0]
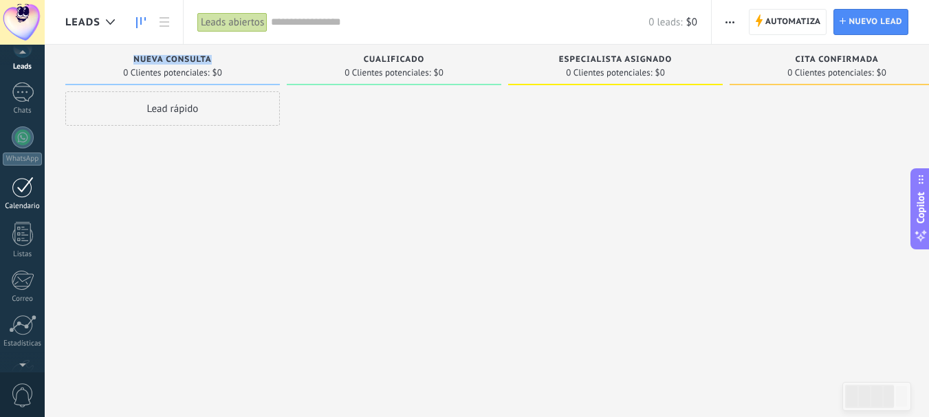
click at [14, 195] on div at bounding box center [23, 187] width 22 height 21
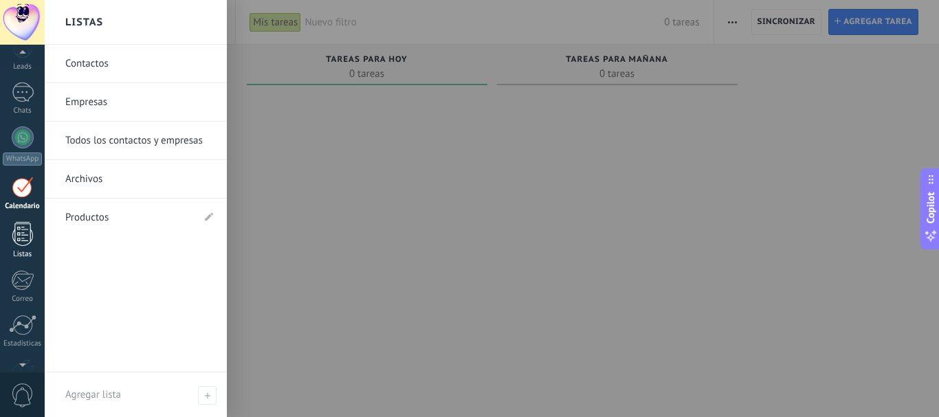
click at [22, 242] on div at bounding box center [22, 234] width 21 height 24
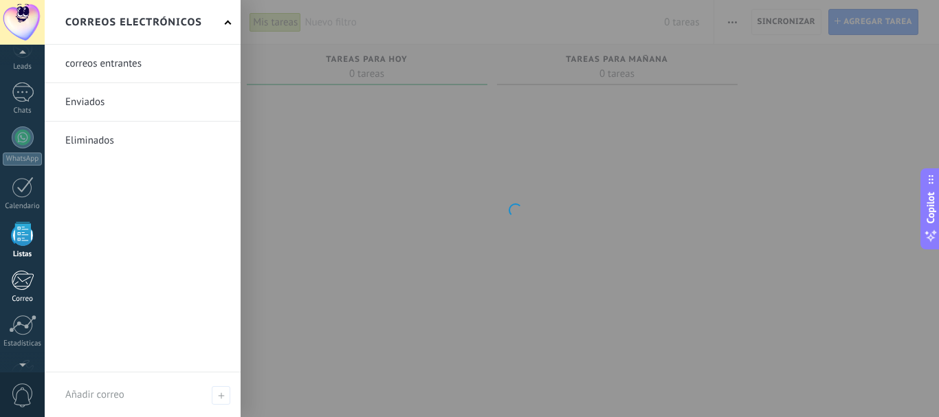
click at [19, 288] on div at bounding box center [22, 280] width 23 height 21
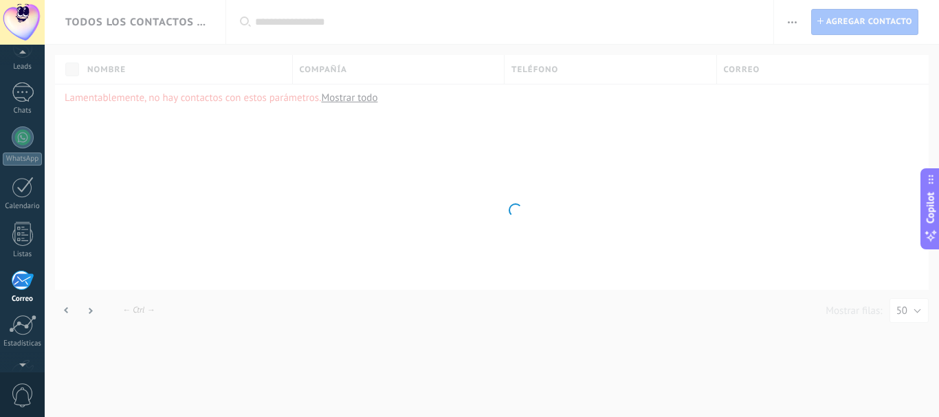
scroll to position [133, 0]
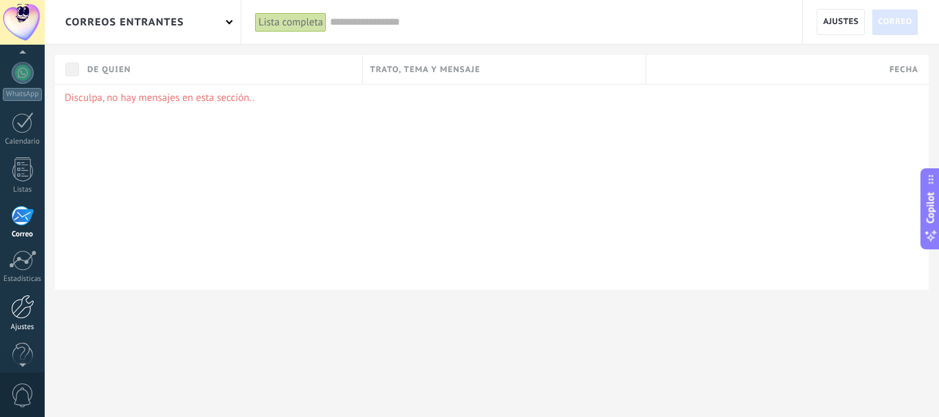
click at [16, 320] on link "Ajustes" at bounding box center [22, 313] width 45 height 37
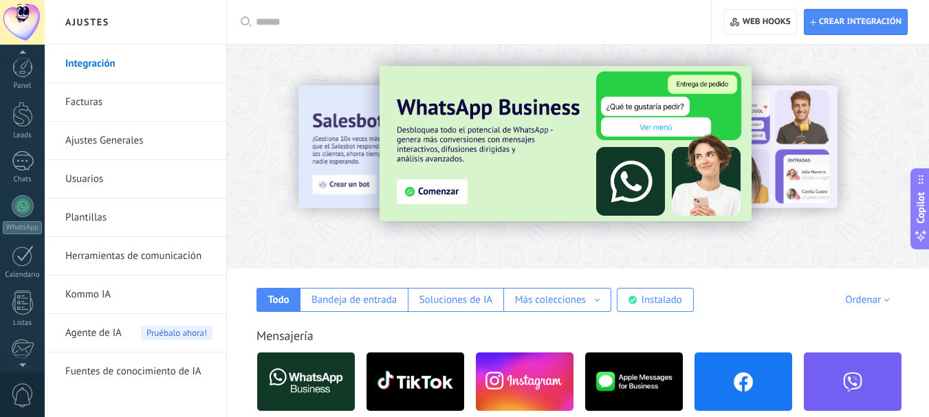
scroll to position [155, 0]
click at [99, 208] on link "Plantillas" at bounding box center [138, 218] width 147 height 38
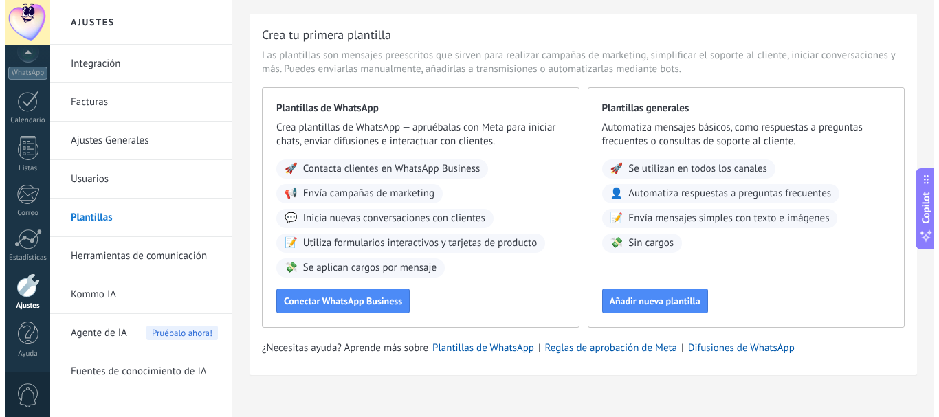
scroll to position [47, 0]
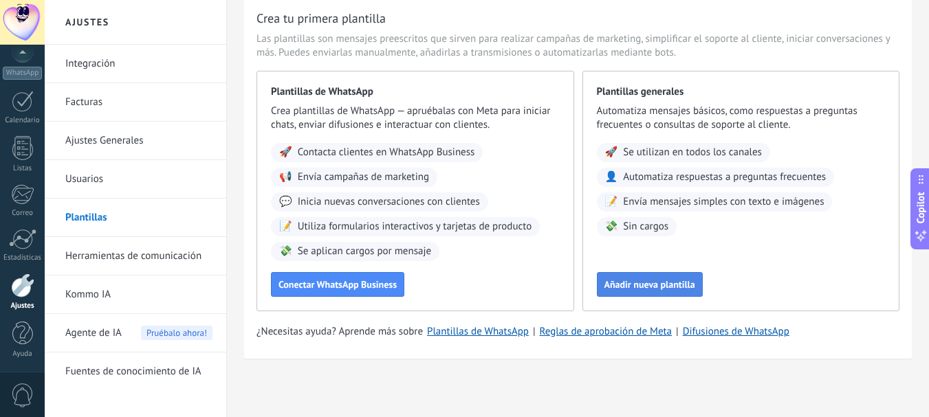
click at [616, 278] on button "Añadir nueva plantilla" at bounding box center [650, 284] width 106 height 25
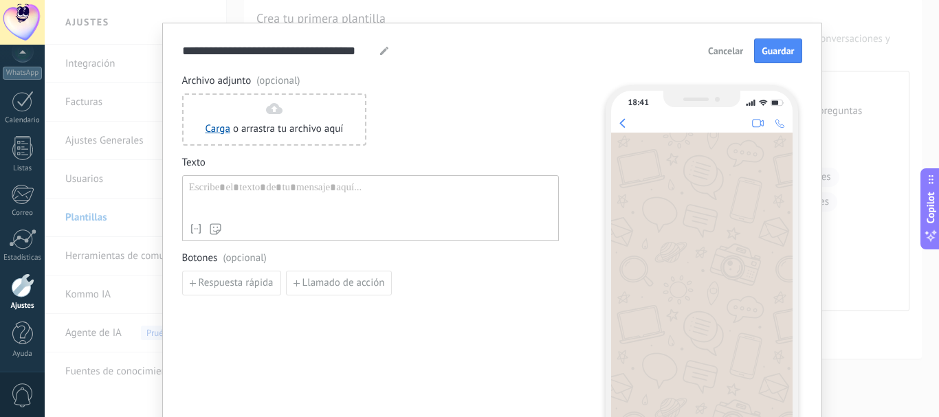
scroll to position [0, 0]
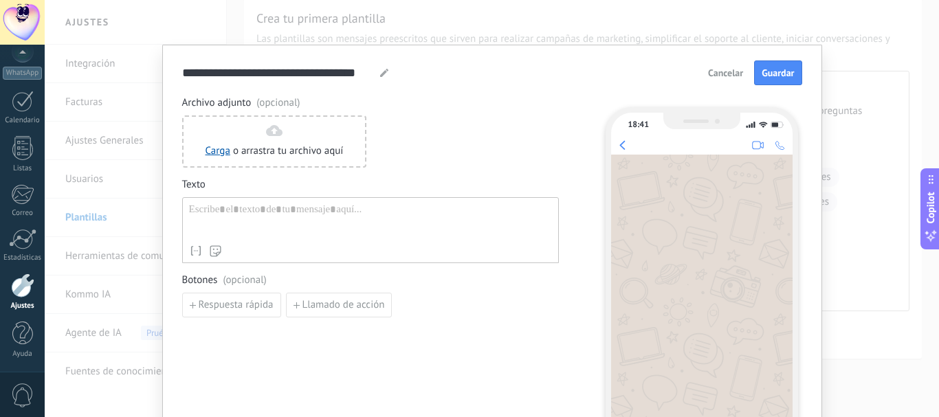
click at [727, 78] on span "Cancelar" at bounding box center [725, 73] width 35 height 10
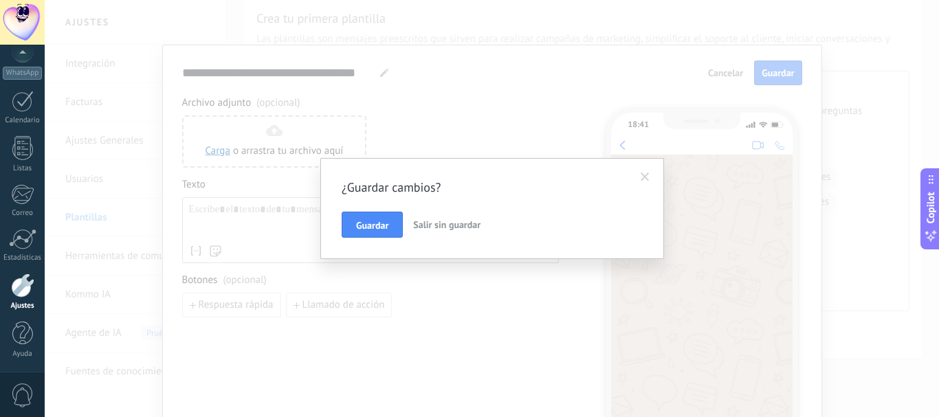
click at [430, 226] on span "Salir sin guardar" at bounding box center [446, 225] width 67 height 12
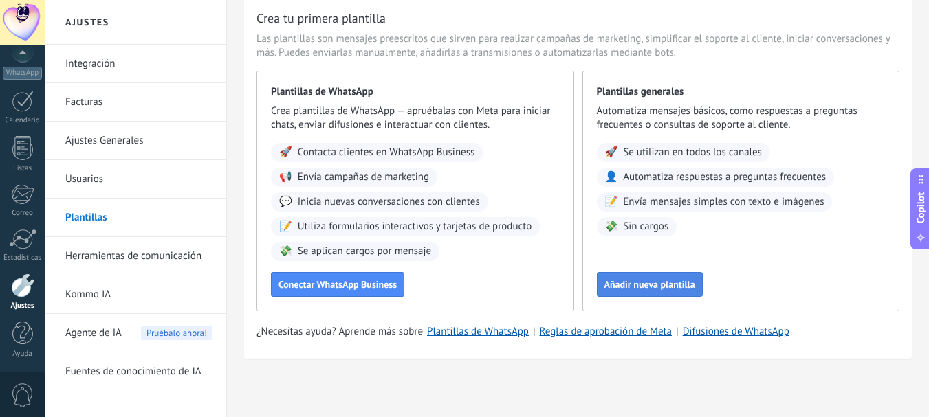
click at [628, 284] on span "Añadir nueva plantilla" at bounding box center [649, 285] width 91 height 10
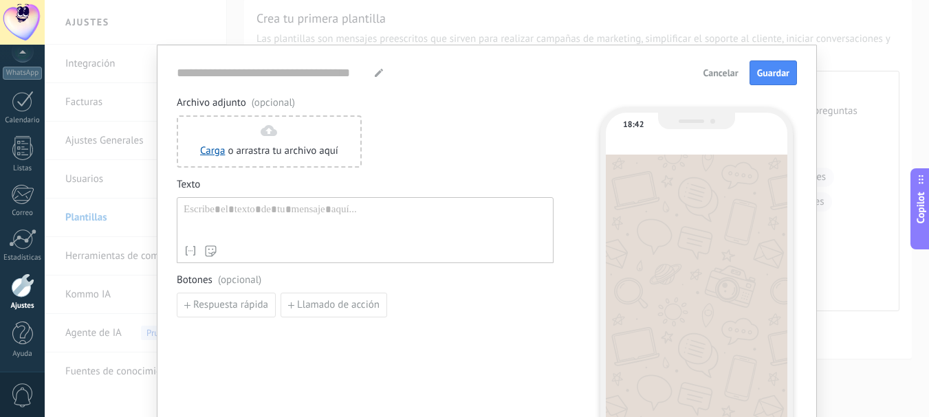
type input "**********"
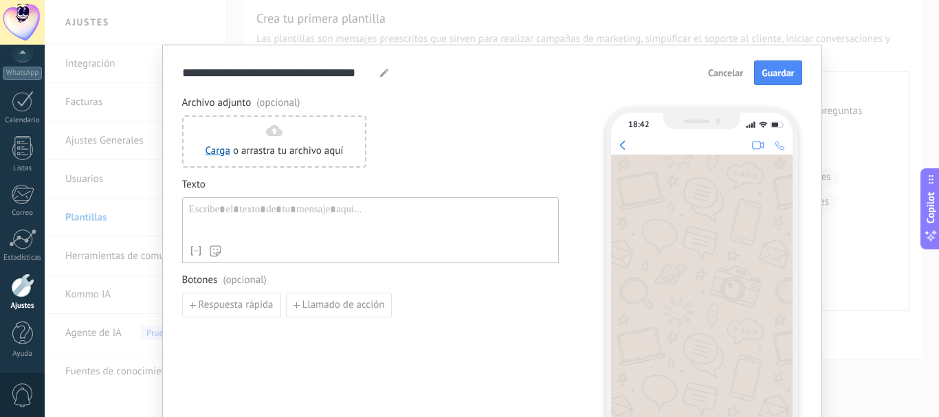
click at [272, 214] on div at bounding box center [370, 220] width 363 height 35
click at [328, 218] on div at bounding box center [370, 220] width 363 height 35
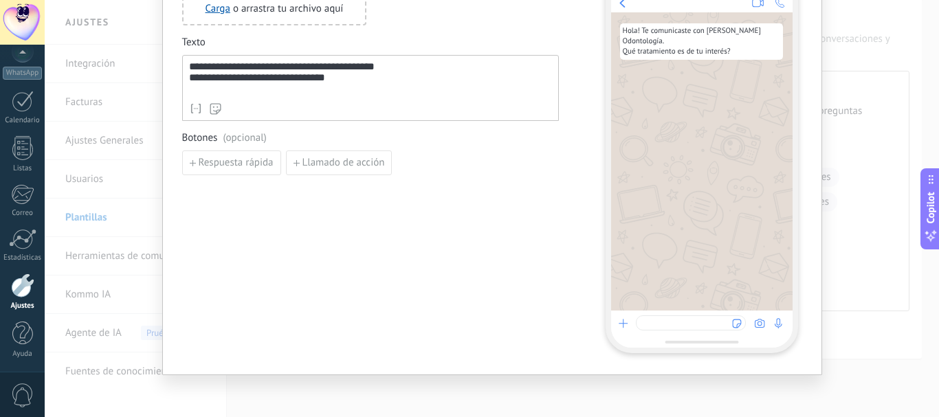
scroll to position [145, 0]
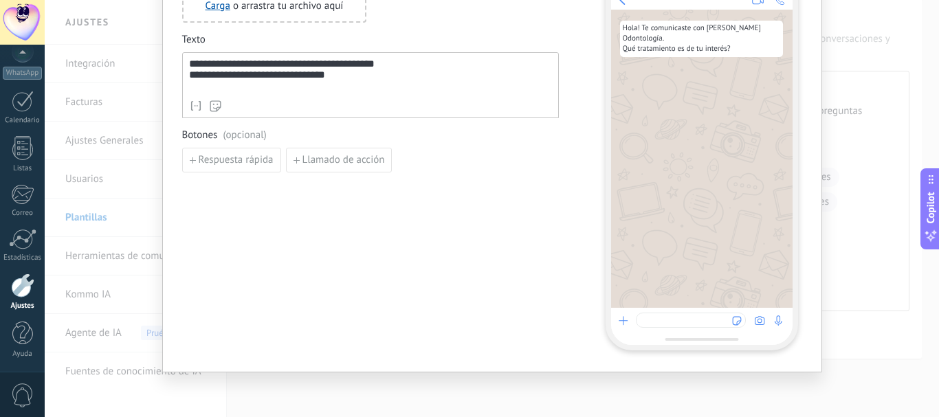
drag, startPoint x: 264, startPoint y: 212, endPoint x: 247, endPoint y: 184, distance: 32.1
click at [263, 211] on div "**********" at bounding box center [370, 150] width 377 height 399
click at [239, 164] on span "Respuesta rápida" at bounding box center [236, 160] width 75 height 10
click at [238, 159] on input at bounding box center [256, 159] width 146 height 22
click at [397, 206] on div "**********" at bounding box center [370, 150] width 377 height 399
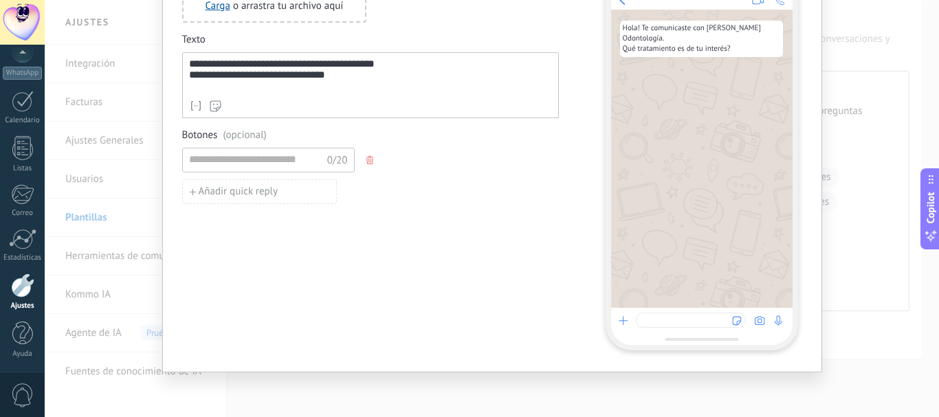
click at [368, 158] on icon "button" at bounding box center [369, 160] width 7 height 8
click at [279, 164] on div "Respuesta rápida Llamado de acción" at bounding box center [370, 160] width 377 height 25
click at [231, 164] on span "Respuesta rápida" at bounding box center [236, 160] width 75 height 10
click at [236, 164] on input at bounding box center [256, 159] width 146 height 22
type input "***"
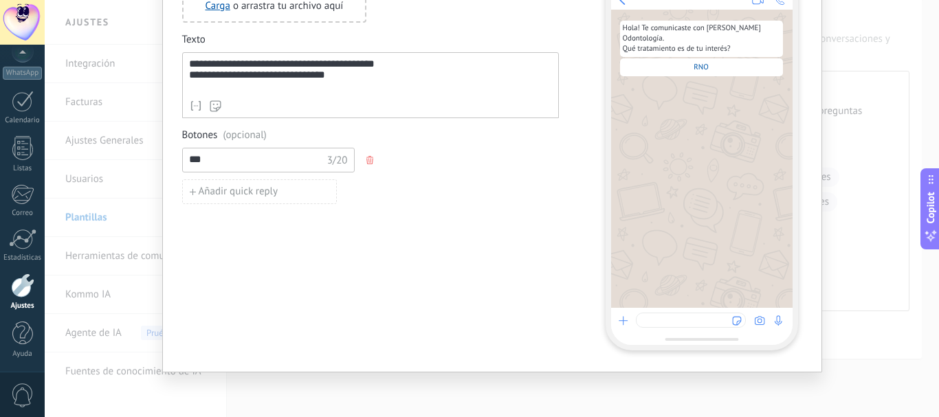
click at [235, 206] on div "**********" at bounding box center [370, 150] width 377 height 399
click at [235, 197] on span "Añadir quick reply" at bounding box center [239, 192] width 80 height 10
click at [230, 192] on input at bounding box center [256, 191] width 146 height 22
type input "********"
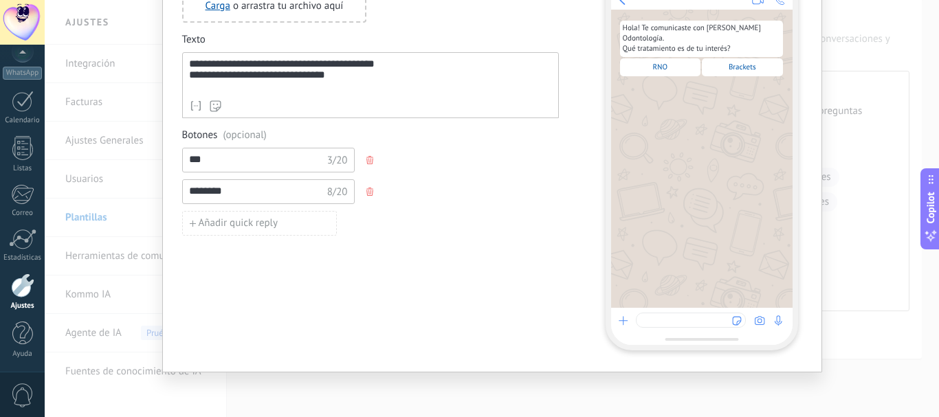
click at [423, 316] on div "**********" at bounding box center [370, 150] width 377 height 399
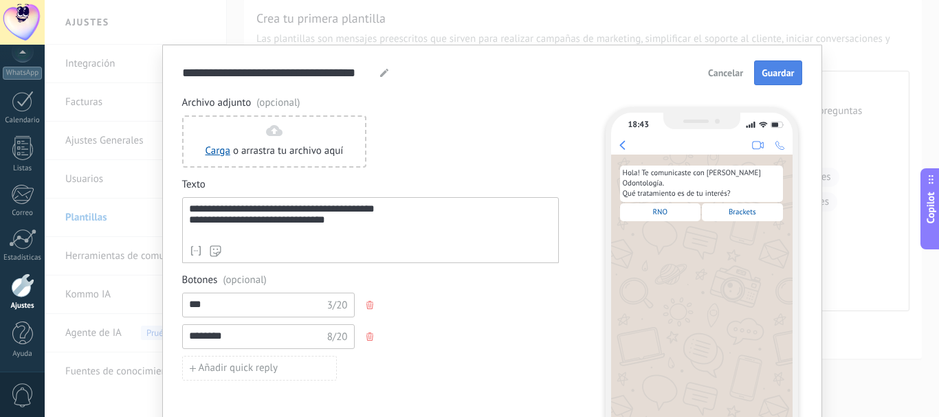
click at [768, 70] on span "Guardar" at bounding box center [778, 73] width 32 height 10
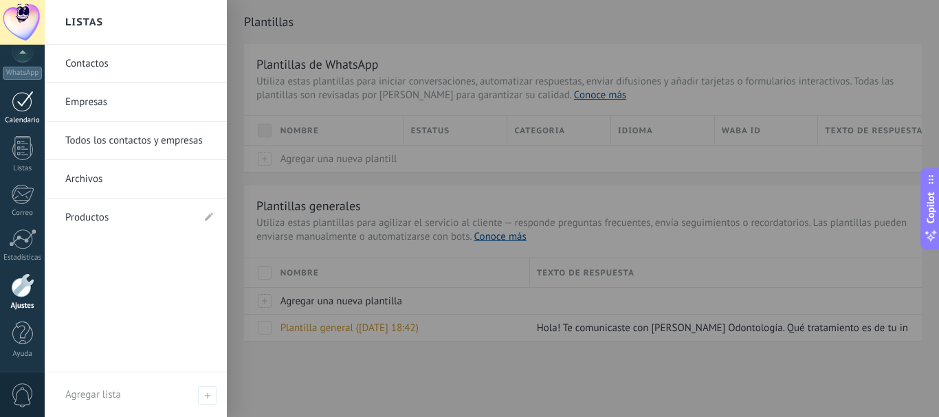
click at [21, 114] on link "Calendario" at bounding box center [22, 108] width 45 height 34
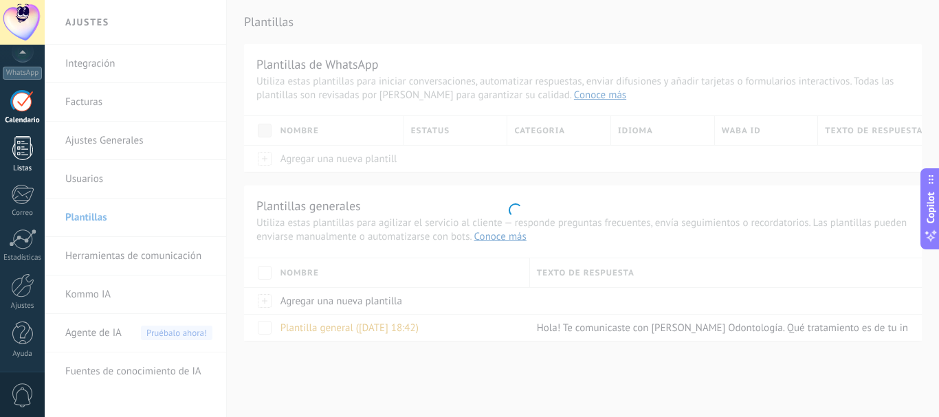
click at [27, 151] on div at bounding box center [22, 148] width 21 height 24
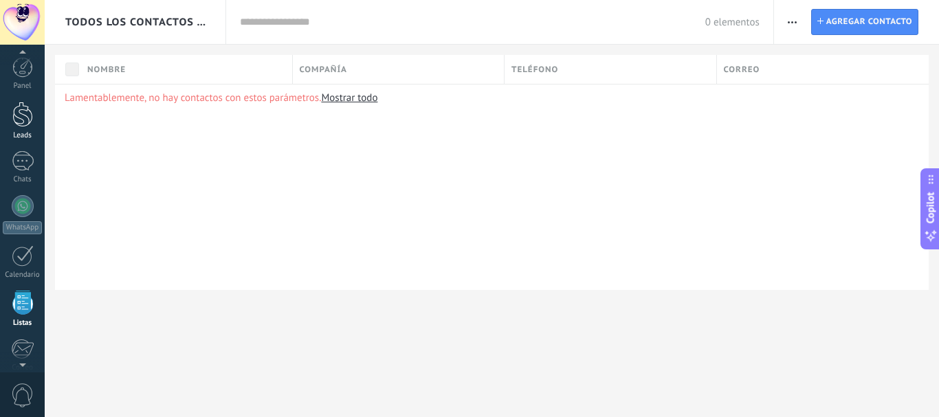
click at [22, 125] on div at bounding box center [22, 114] width 21 height 25
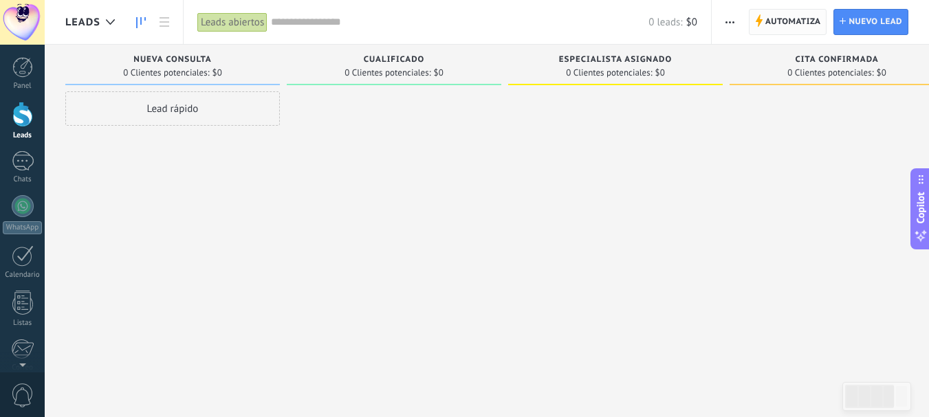
click at [780, 21] on span "Automatiza" at bounding box center [793, 22] width 56 height 25
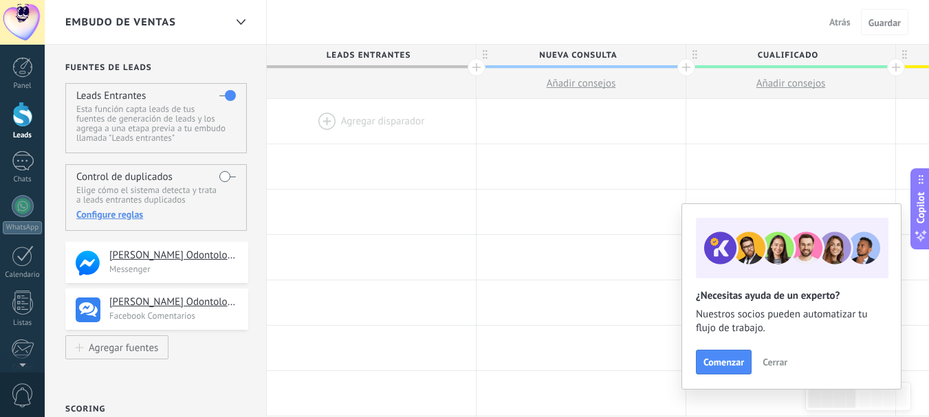
click at [374, 129] on div at bounding box center [371, 121] width 209 height 45
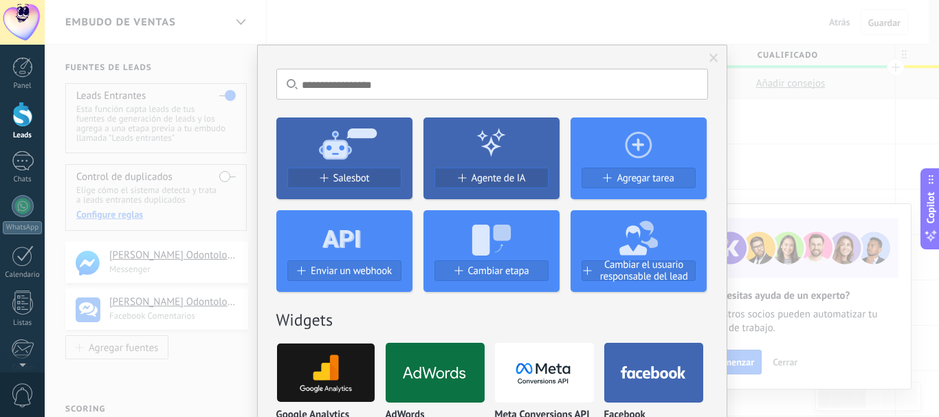
click at [757, 179] on div "No hay resultados Salesbot Agente de IA Agregar tarea Enviar un webhook Cambiar…" at bounding box center [492, 208] width 894 height 417
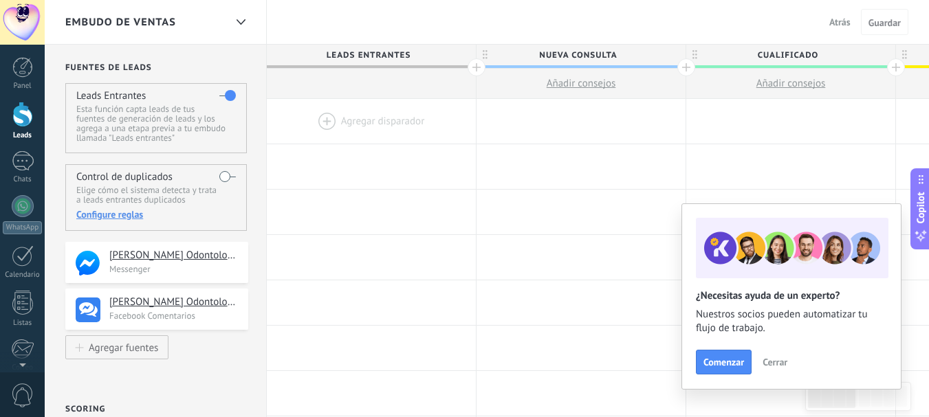
click at [777, 360] on span "Cerrar" at bounding box center [774, 362] width 25 height 10
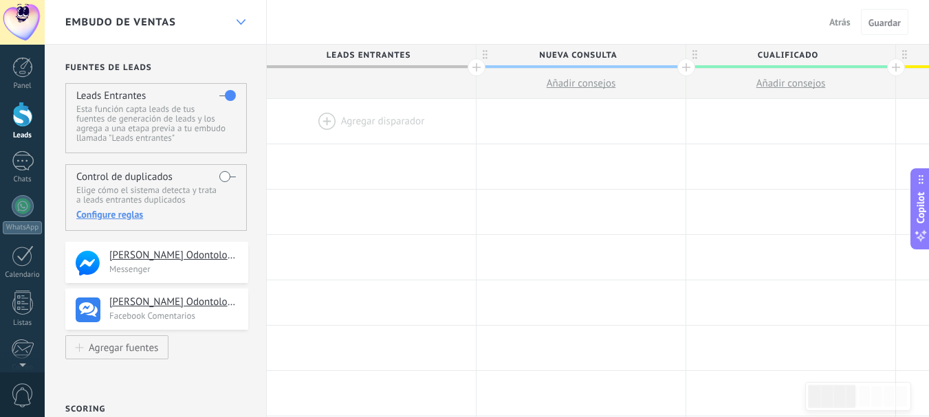
click at [245, 19] on div at bounding box center [240, 22] width 23 height 27
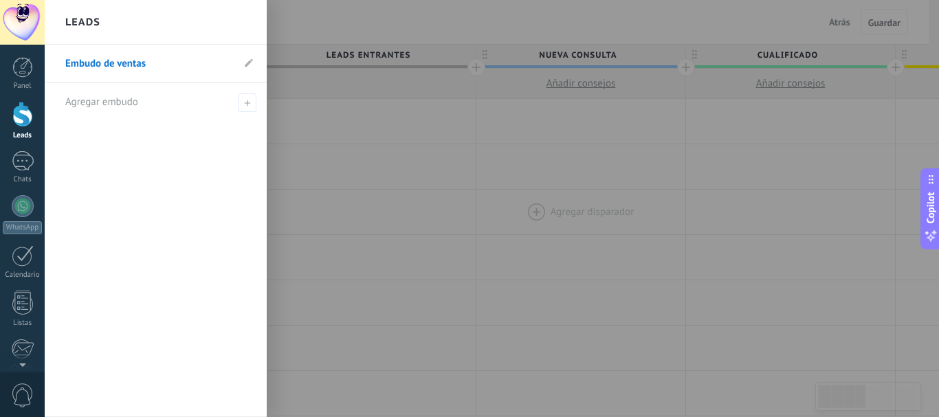
click at [502, 216] on div at bounding box center [514, 208] width 939 height 417
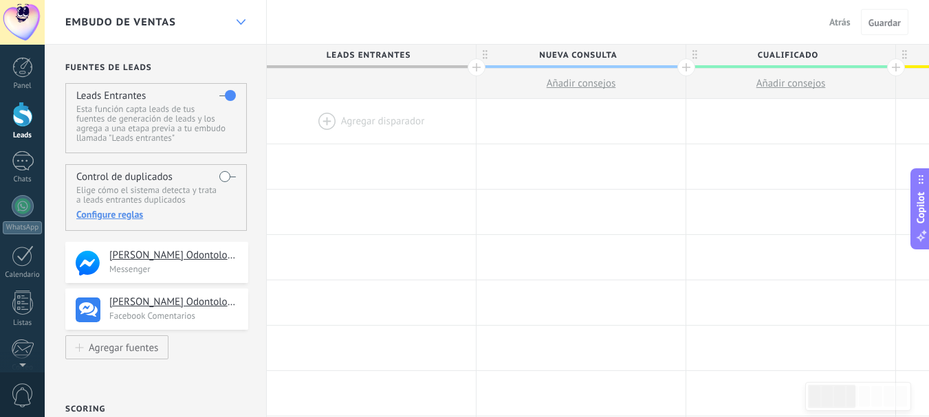
click at [245, 16] on div at bounding box center [240, 22] width 23 height 27
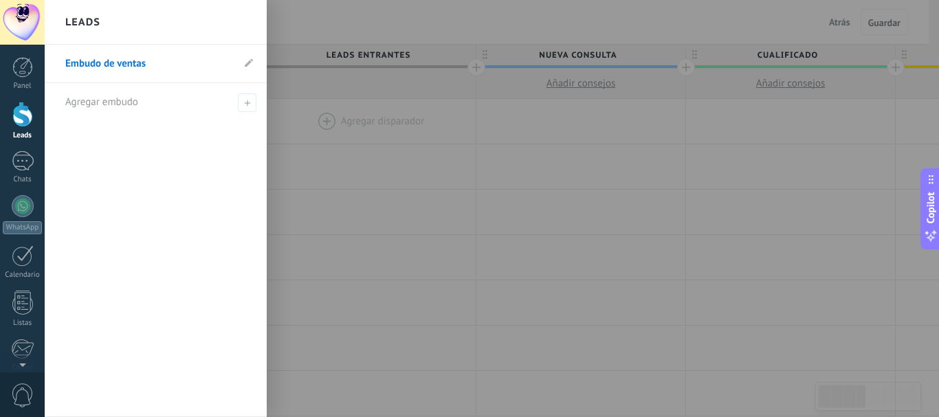
click at [23, 128] on link "Leads" at bounding box center [22, 121] width 45 height 38
